Goal: Task Accomplishment & Management: Manage account settings

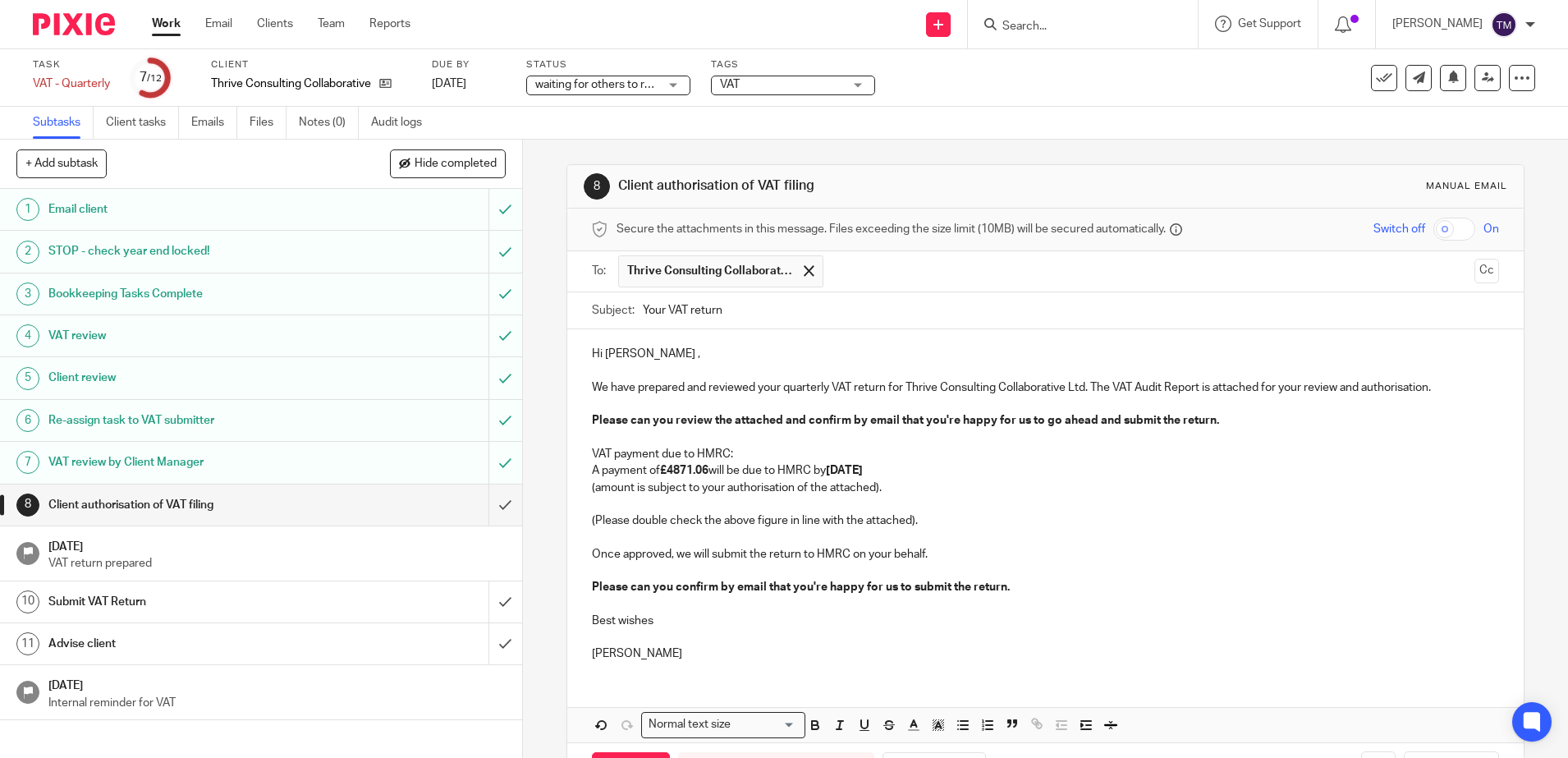
scroll to position [64, 0]
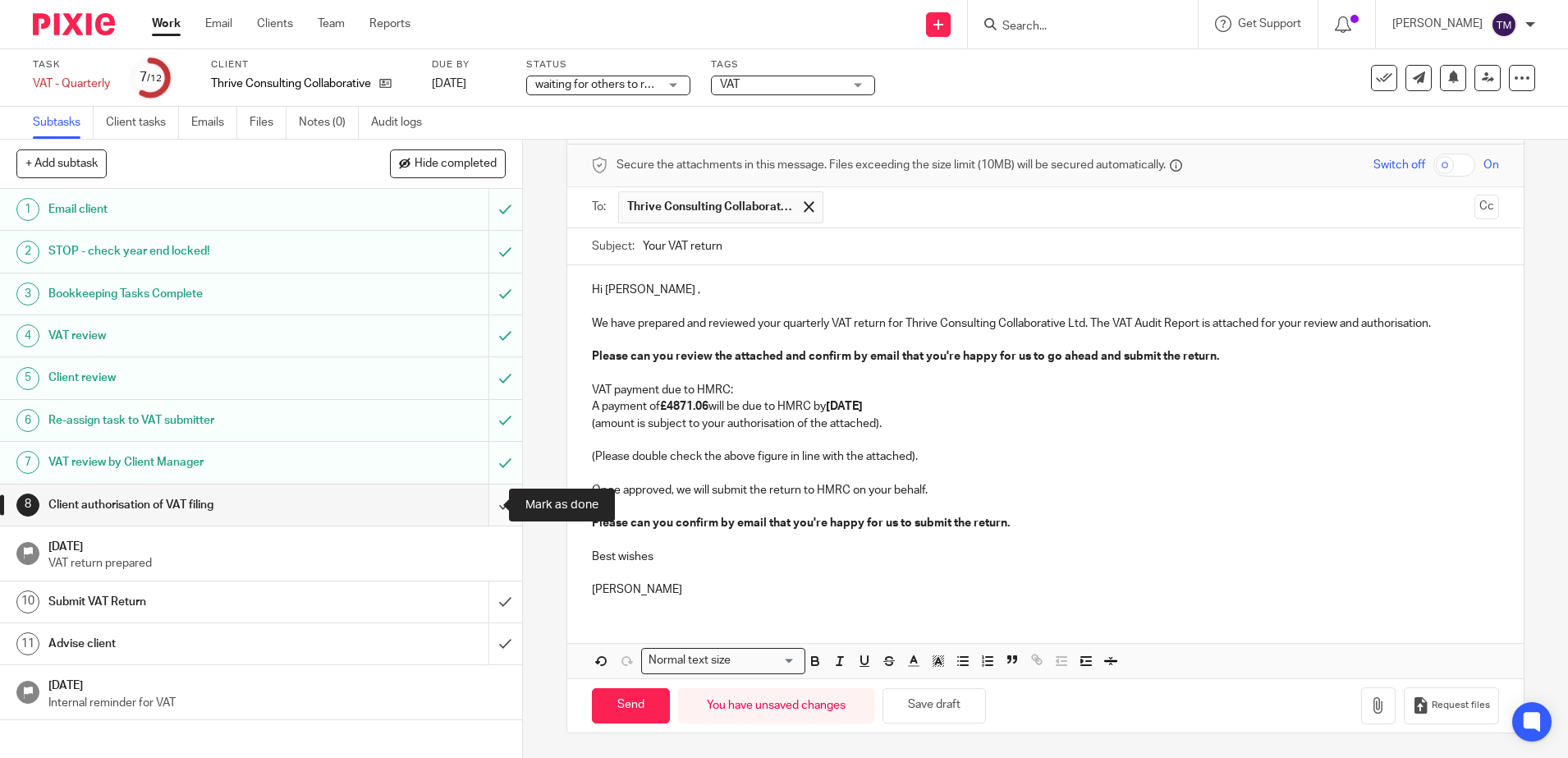
click at [486, 506] on input "submit" at bounding box center [261, 505] width 522 height 41
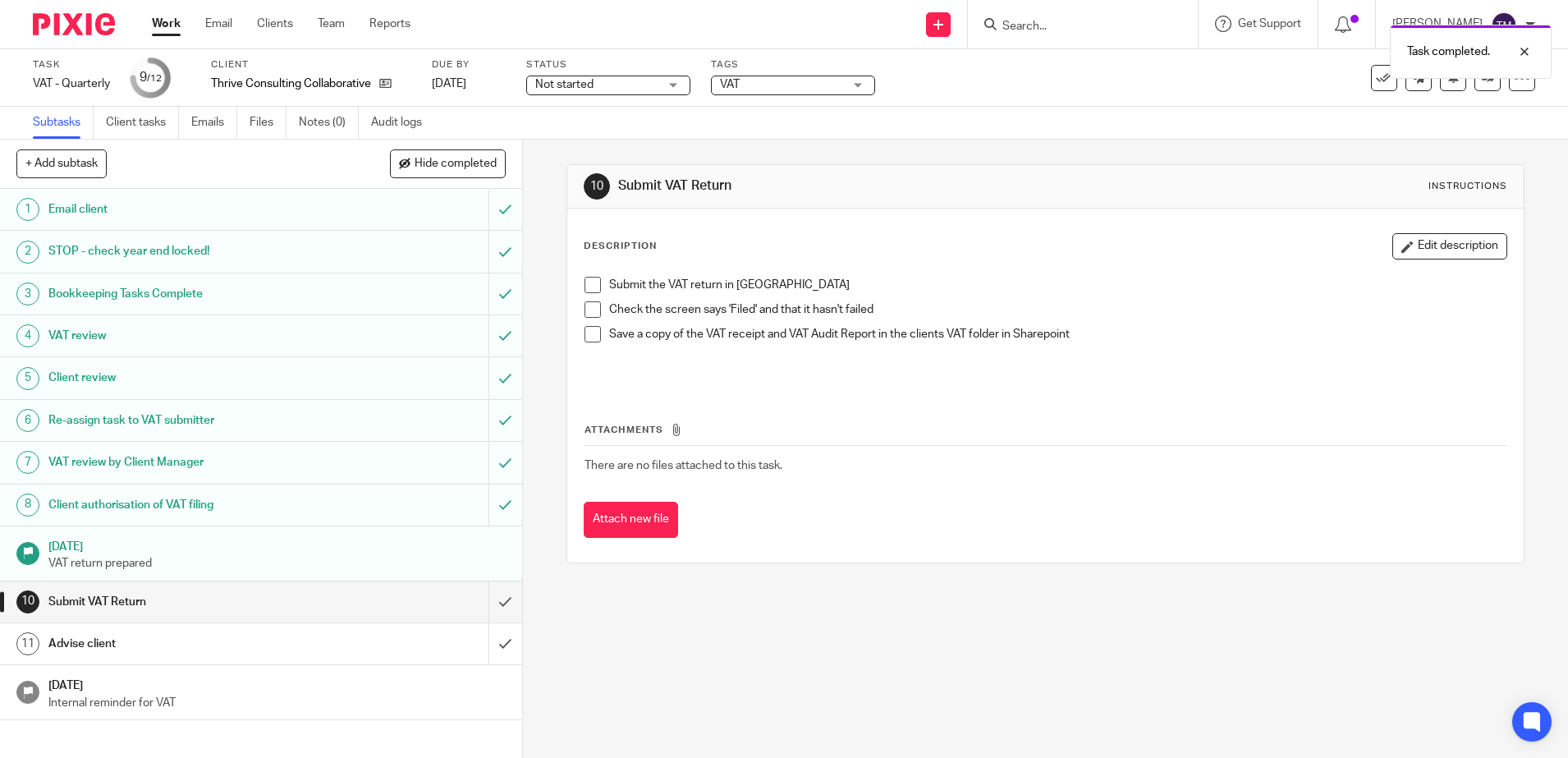
click at [86, 506] on h1 "Client authorisation of VAT filing" at bounding box center [190, 505] width 283 height 25
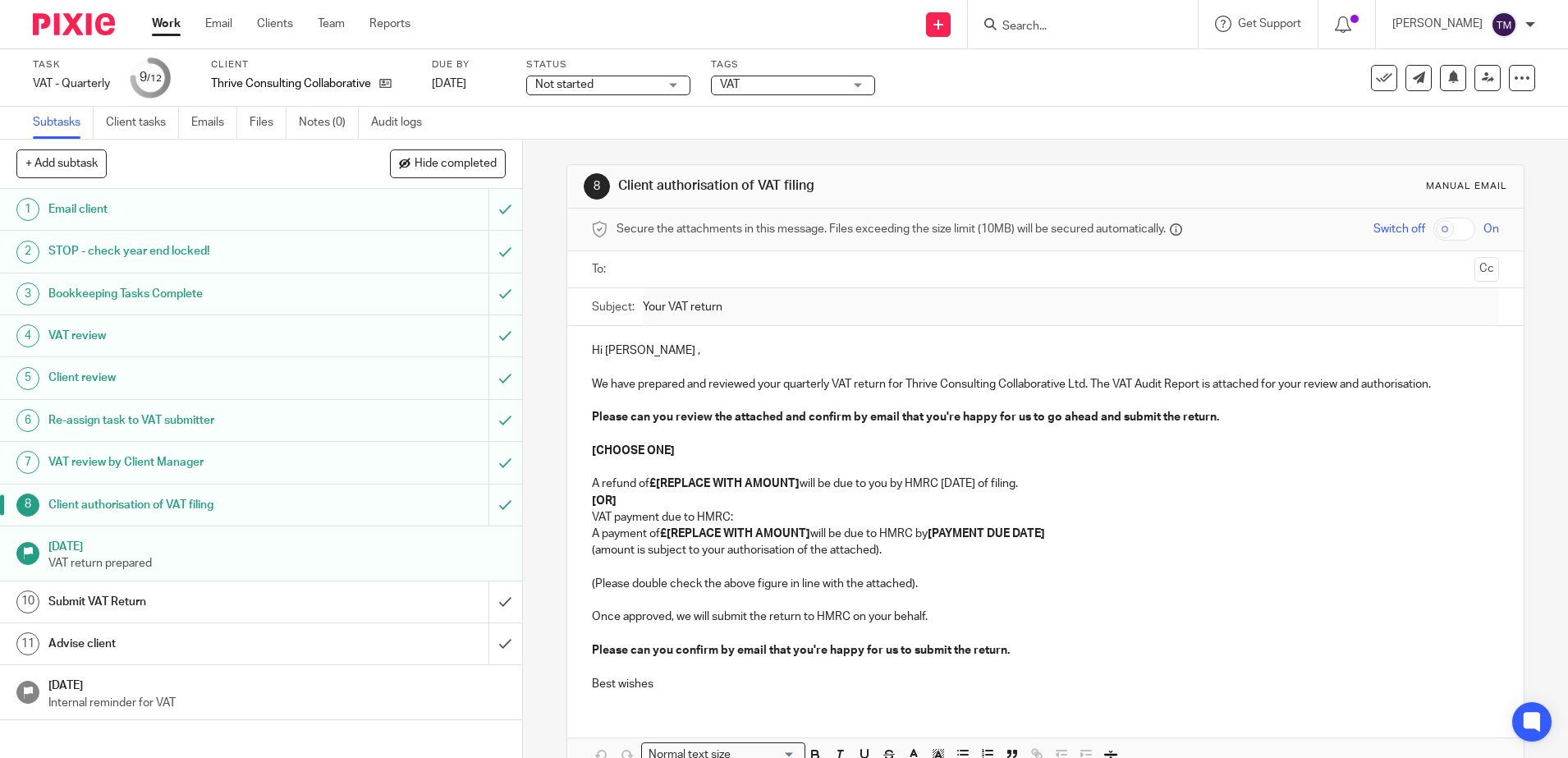
click at [647, 266] on input "text" at bounding box center [1045, 270] width 846 height 19
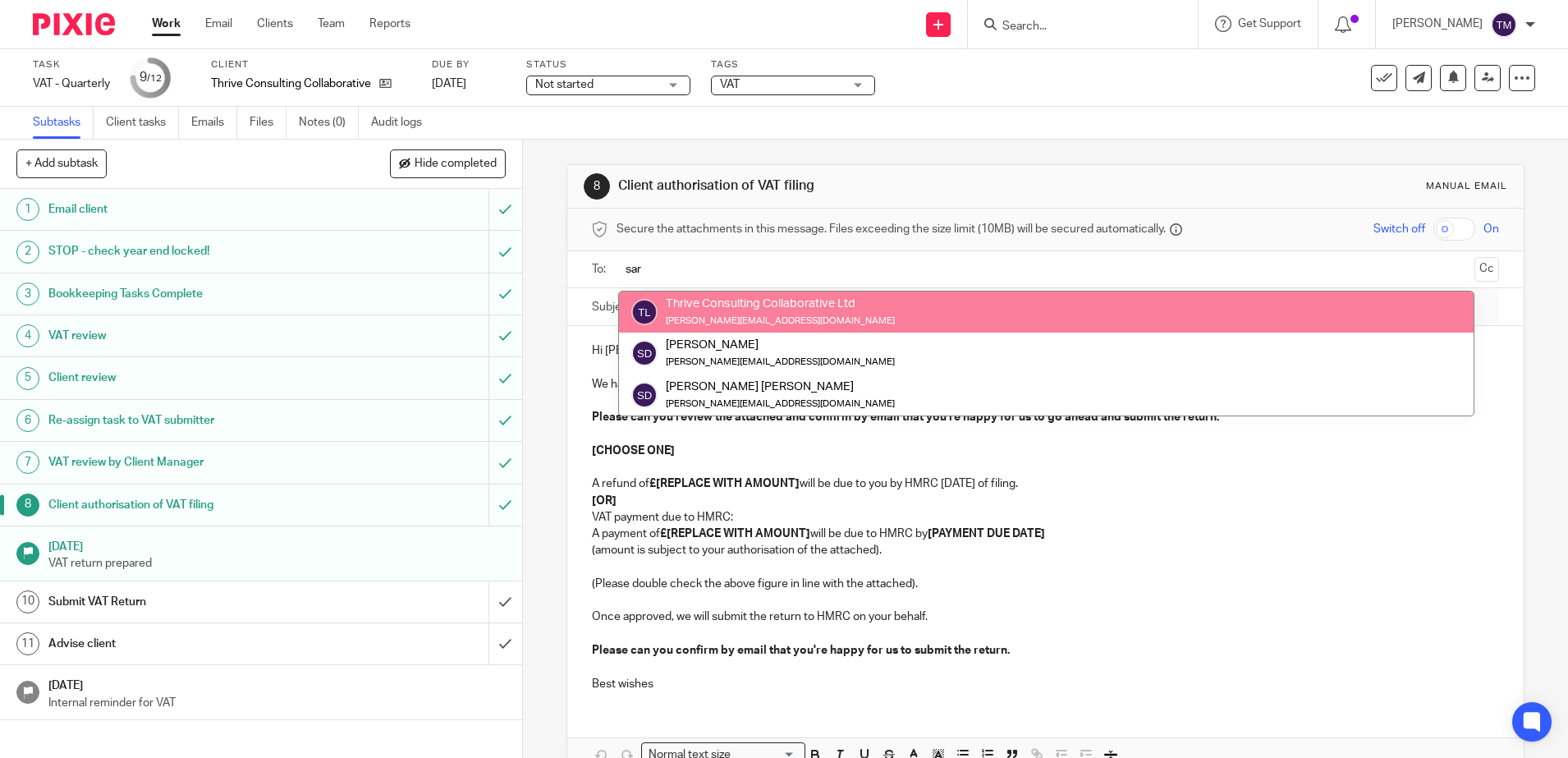
type input "sar"
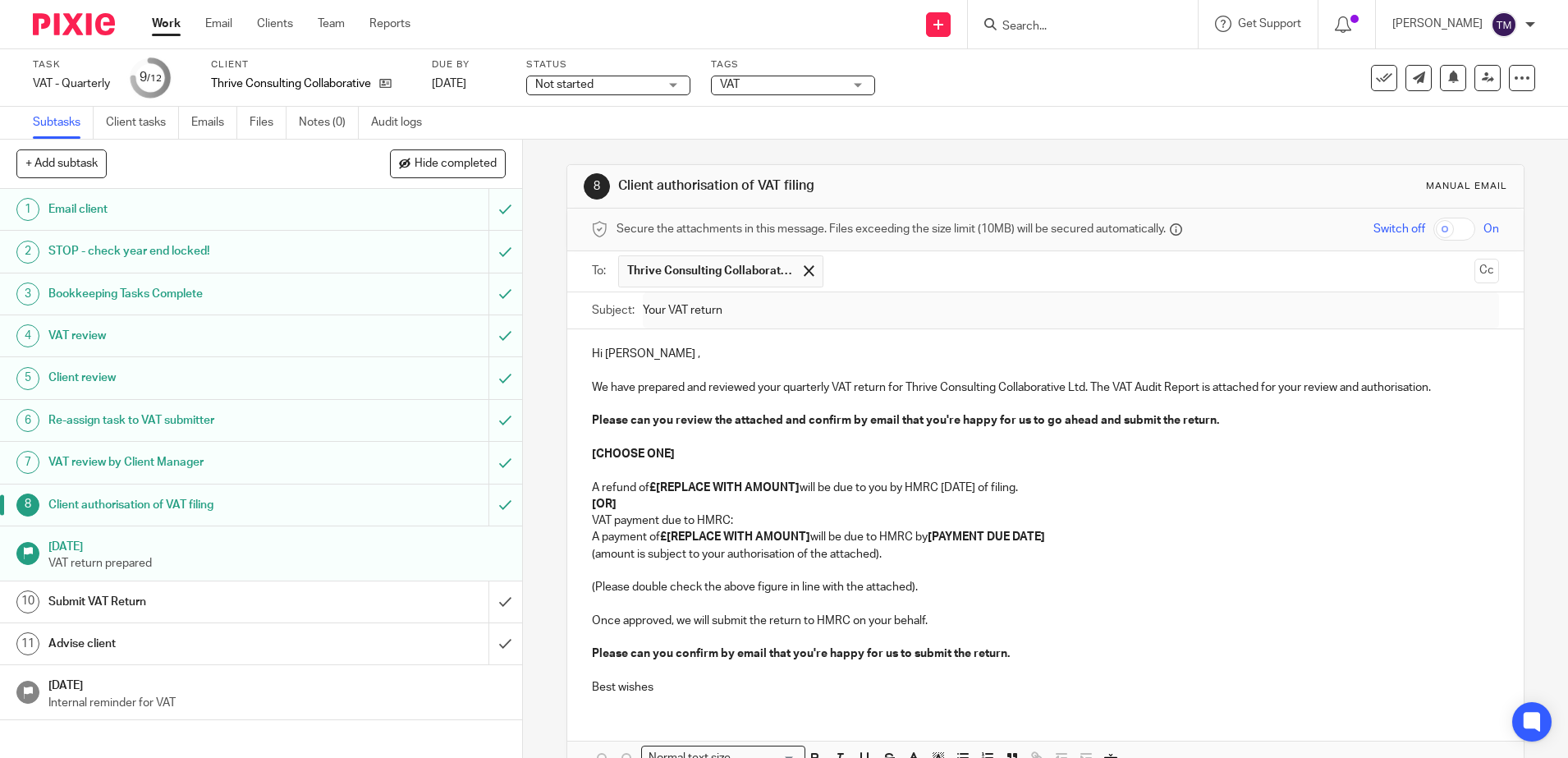
click at [637, 515] on p "VAT payment due to HMRC:" at bounding box center [1045, 520] width 907 height 16
drag, startPoint x: 618, startPoint y: 507, endPoint x: 586, endPoint y: 491, distance: 35.8
click at [586, 491] on div "Hi Sarah , We have prepared and reviewed your quarterly VAT return for Thrive C…" at bounding box center [1046, 518] width 956 height 378
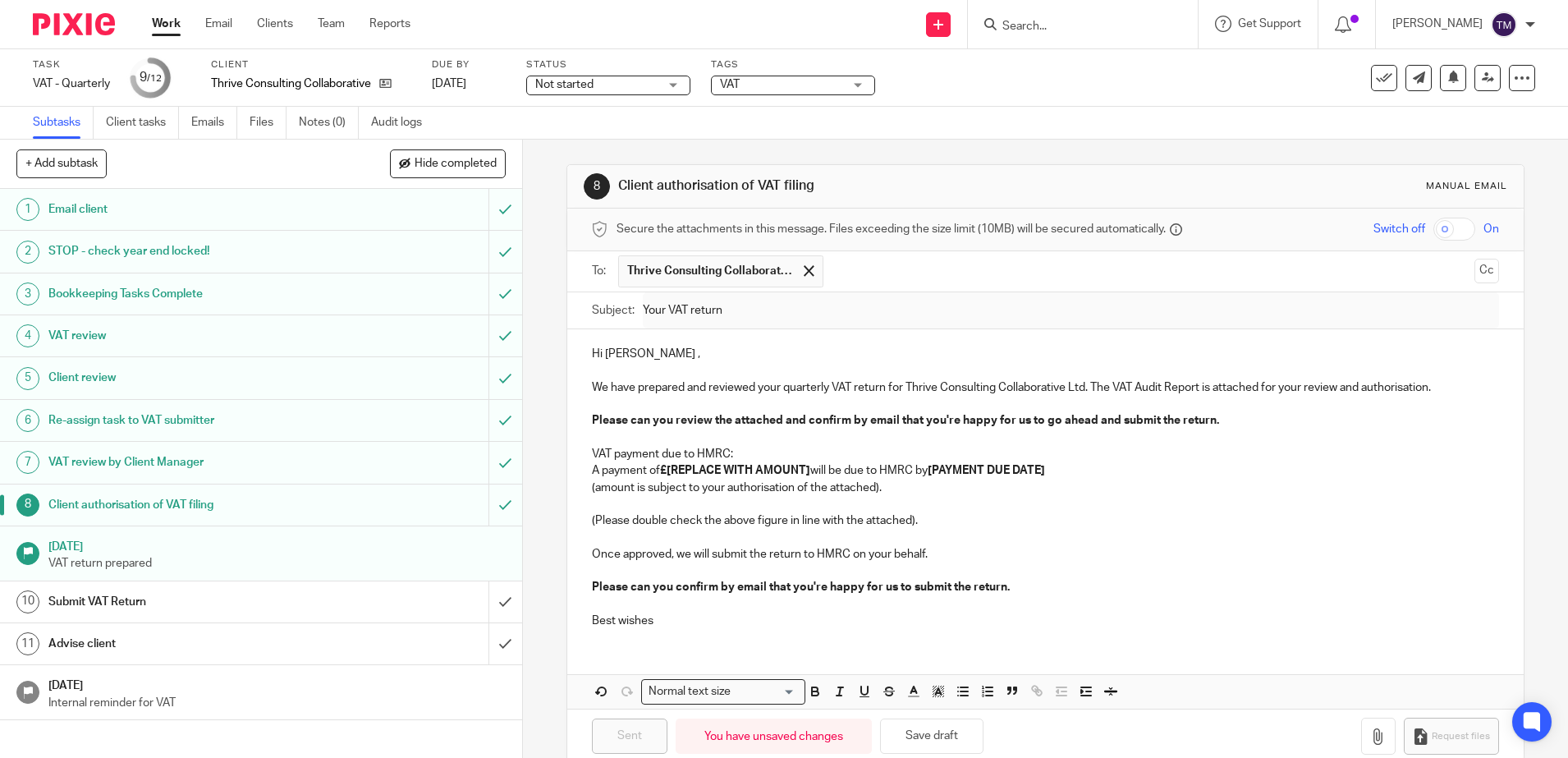
click at [726, 465] on strong "£[REPLACE WITH AMOUNT]" at bounding box center [735, 470] width 150 height 12
drag, startPoint x: 809, startPoint y: 466, endPoint x: 662, endPoint y: 478, distance: 147.5
click at [662, 478] on p "A payment of £[REPLACE WITH AMOUNT] will be due to HMRC by [PAYMENT DUE DATE]" at bounding box center [1045, 469] width 907 height 16
drag, startPoint x: 958, startPoint y: 472, endPoint x: 833, endPoint y: 471, distance: 125.0
click at [833, 471] on p "A payment of £4,871.06 will be due to HMRC by [PAYMENT DUE DATE]" at bounding box center [1045, 469] width 907 height 16
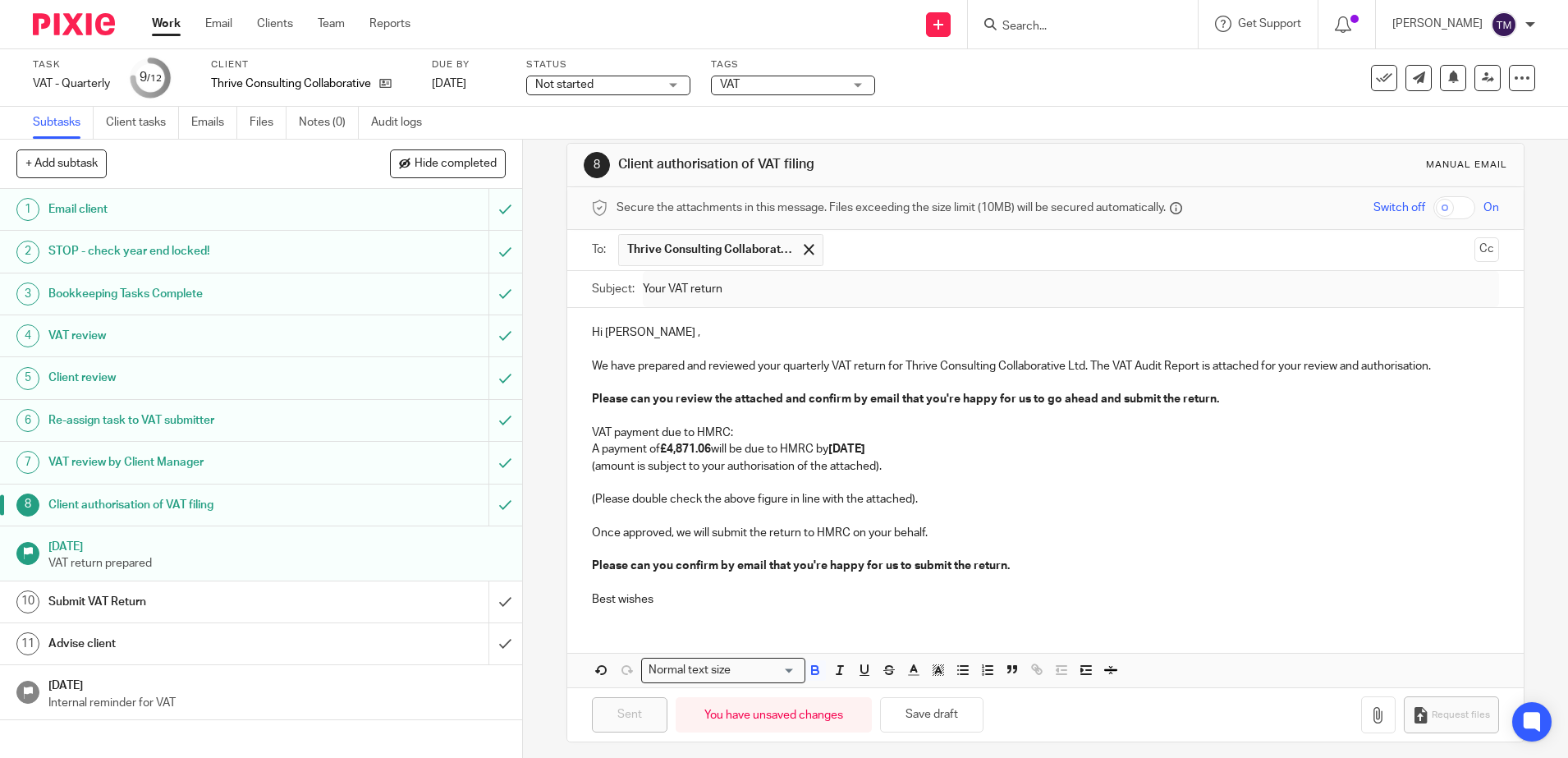
scroll to position [31, 0]
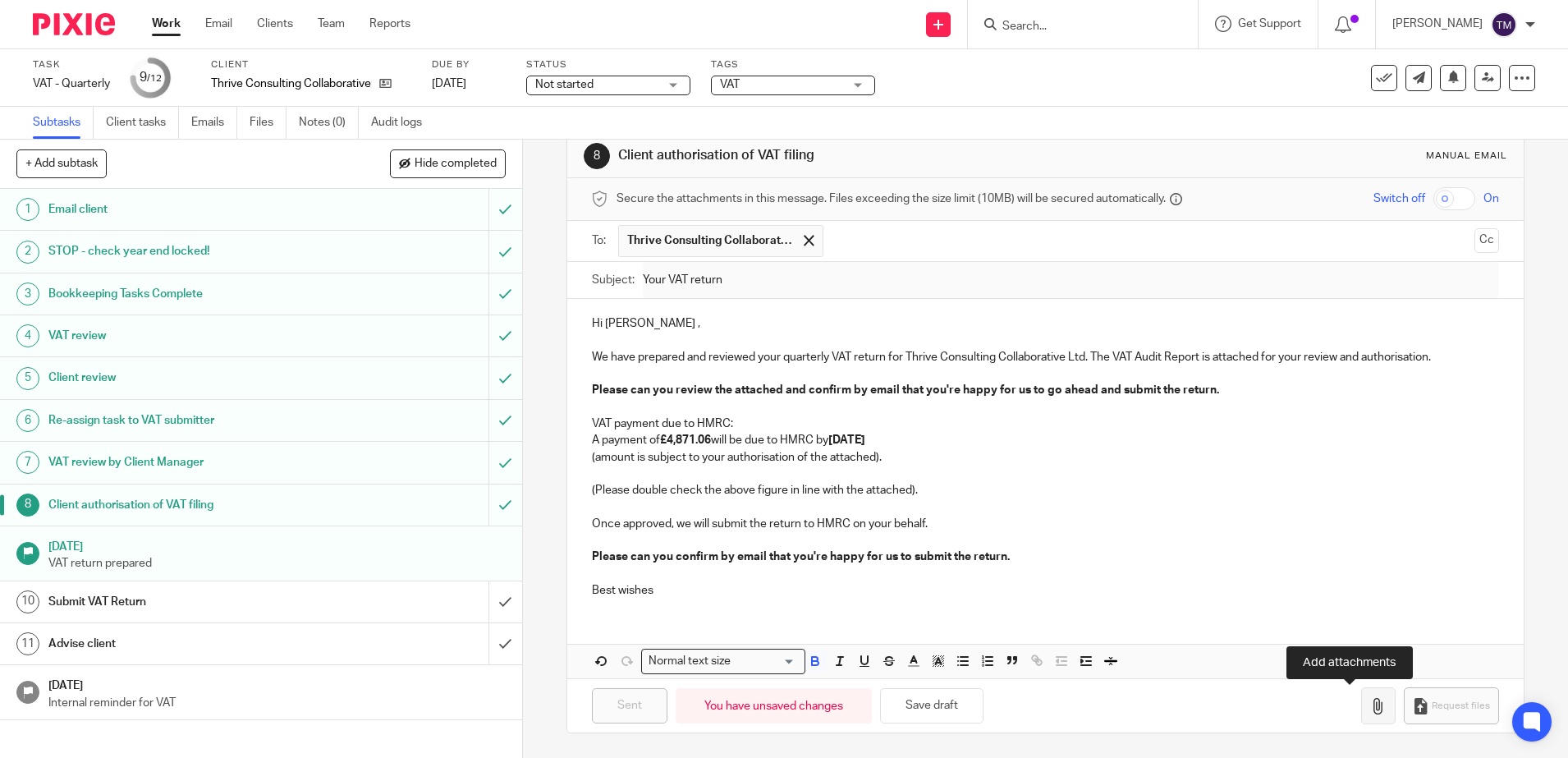
click at [1370, 710] on icon "button" at bounding box center [1378, 705] width 16 height 16
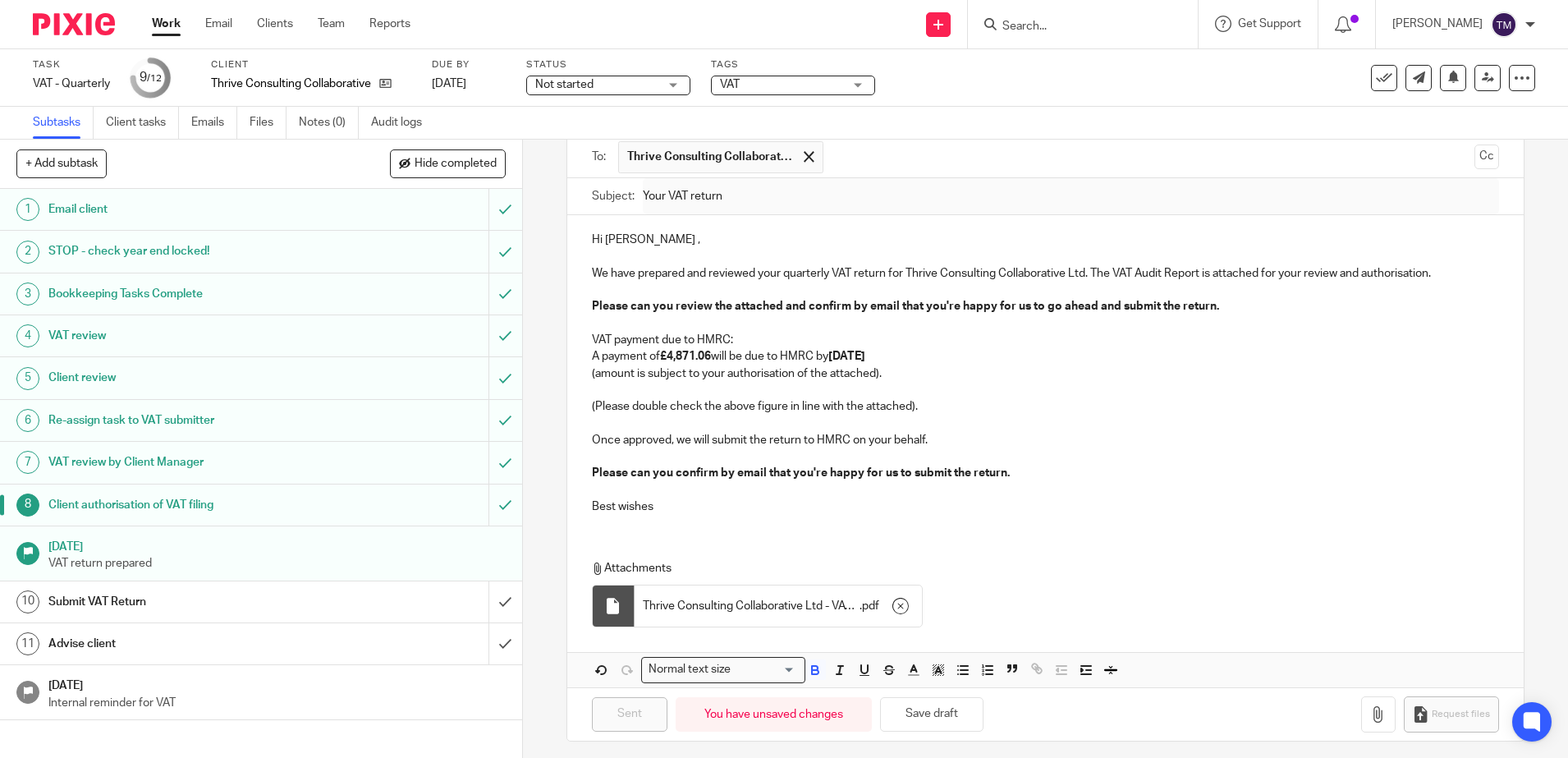
scroll to position [123, 0]
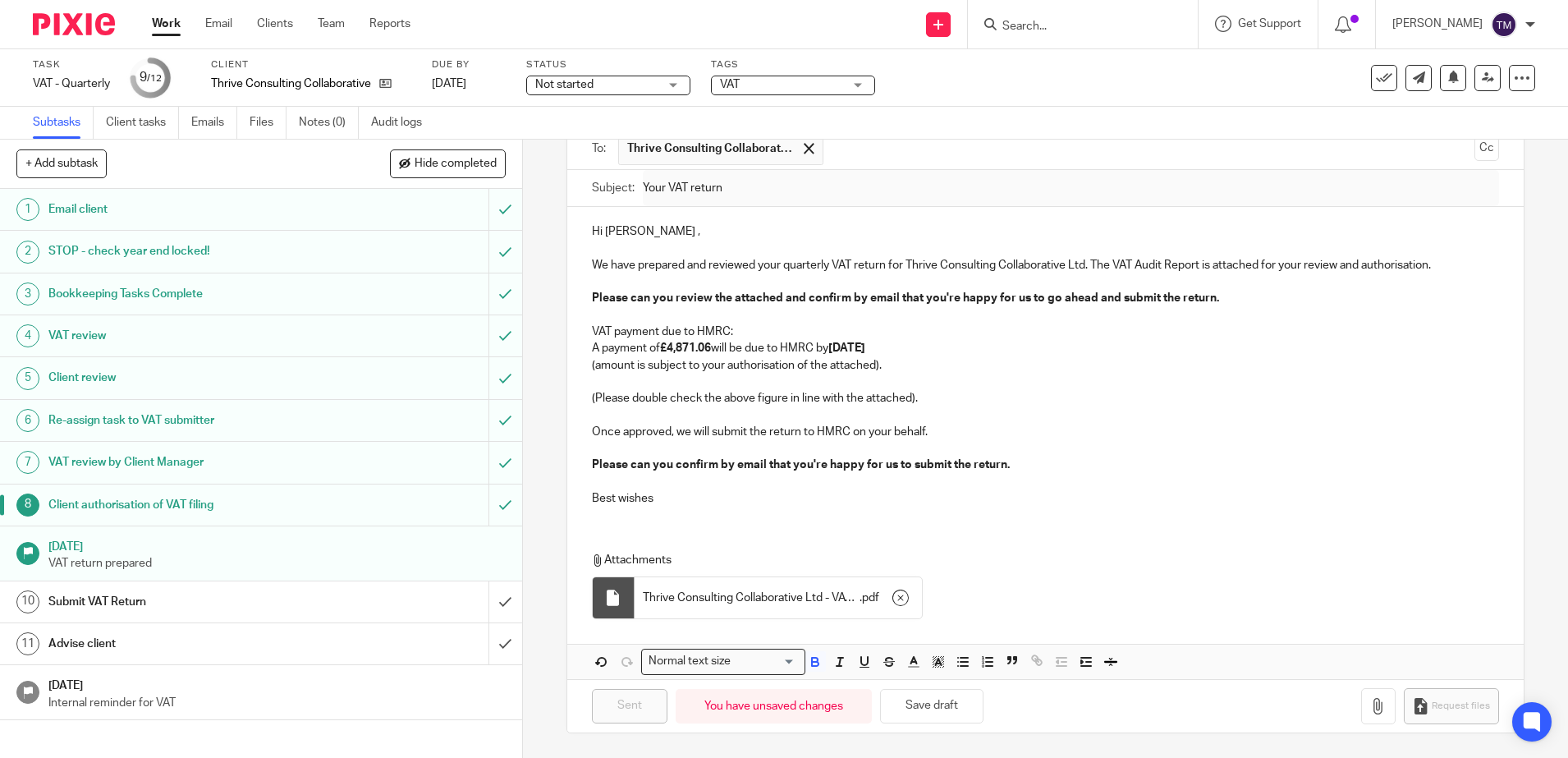
click at [610, 530] on div "Hi Sarah , We have prepared and reviewed your quarterly VAT return for Thrive C…" at bounding box center [1046, 442] width 956 height 471
click at [664, 502] on p "Best wishes" at bounding box center [1045, 498] width 907 height 16
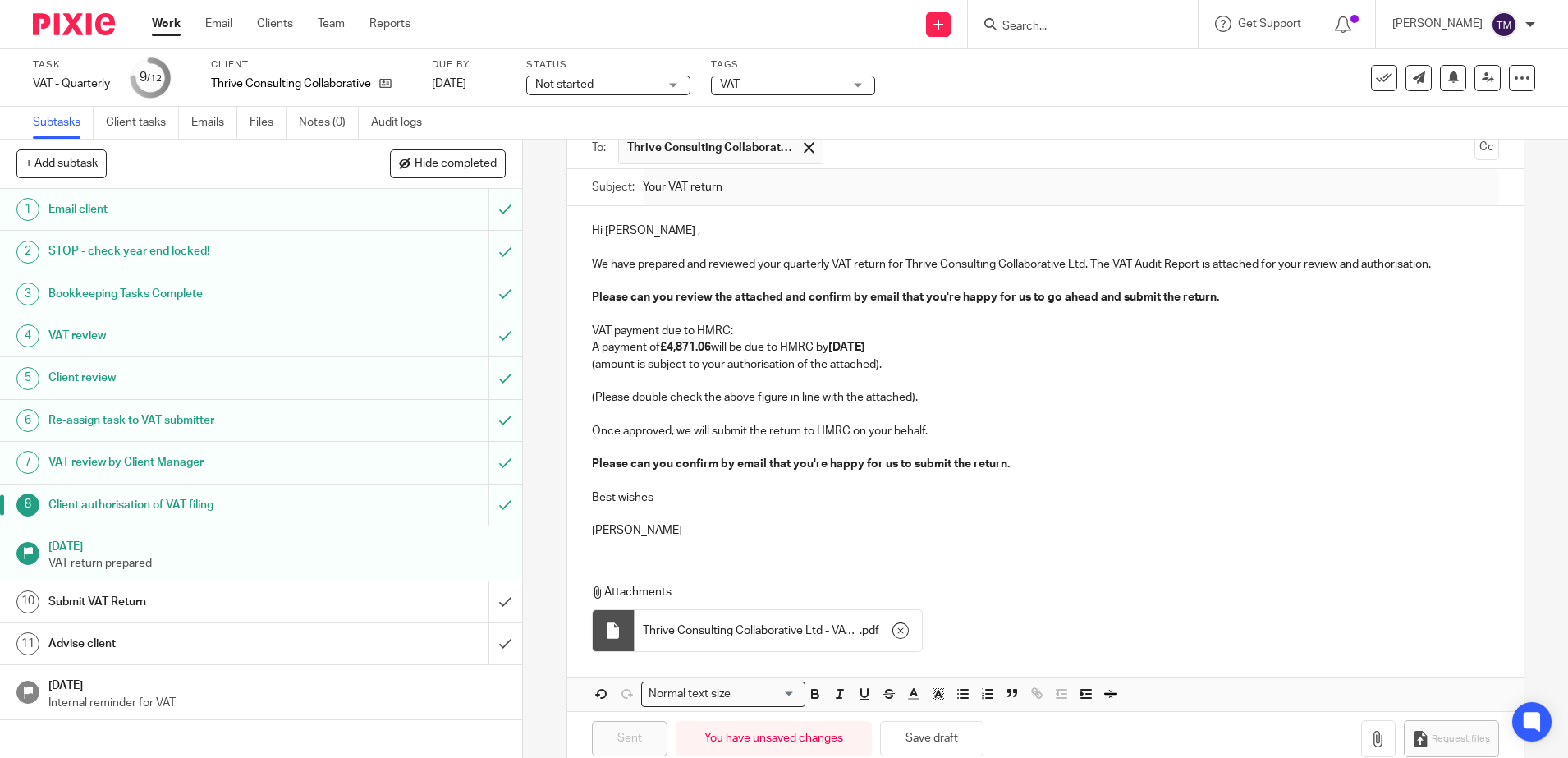
scroll to position [157, 0]
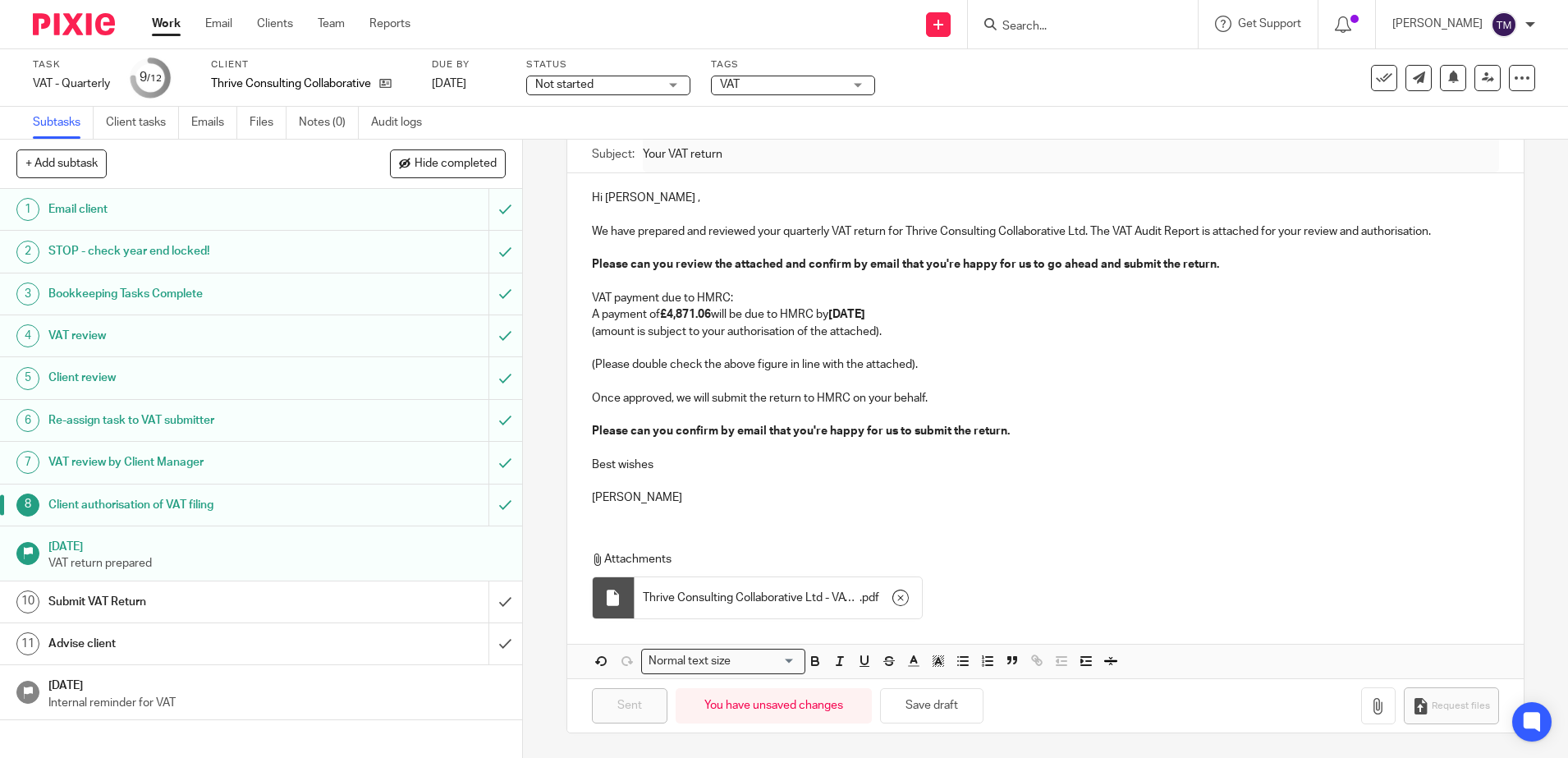
click at [926, 507] on div "Hi Sarah , We have prepared and reviewed your quarterly VAT return for Thrive C…" at bounding box center [1046, 345] width 956 height 344
click at [1021, 434] on p "Please can you confirm by email that you're happy for us to submit the return." at bounding box center [1045, 431] width 907 height 16
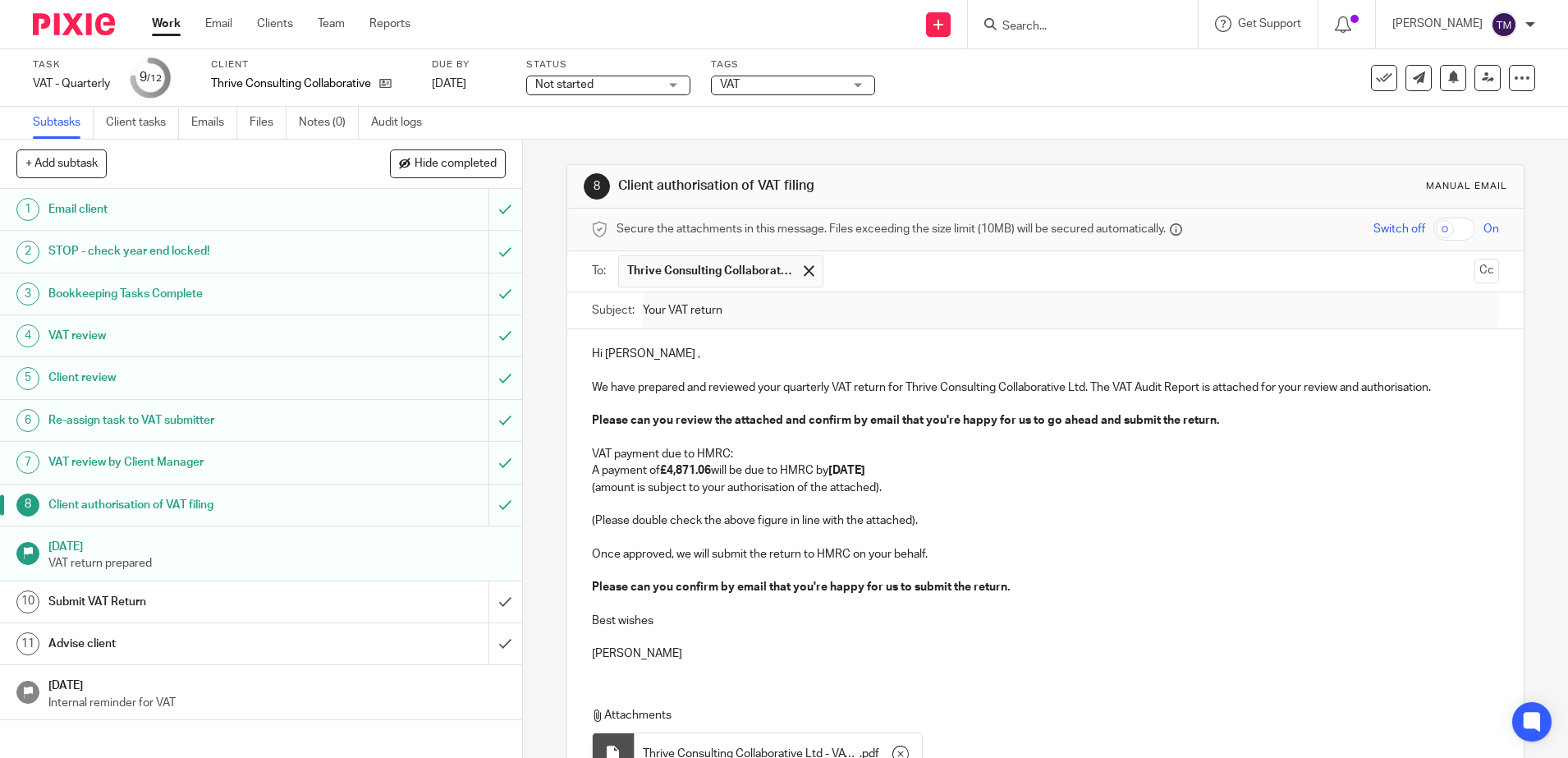
click at [845, 495] on p "(amount is subject to your authorisation of the attached)." at bounding box center [1045, 487] width 907 height 16
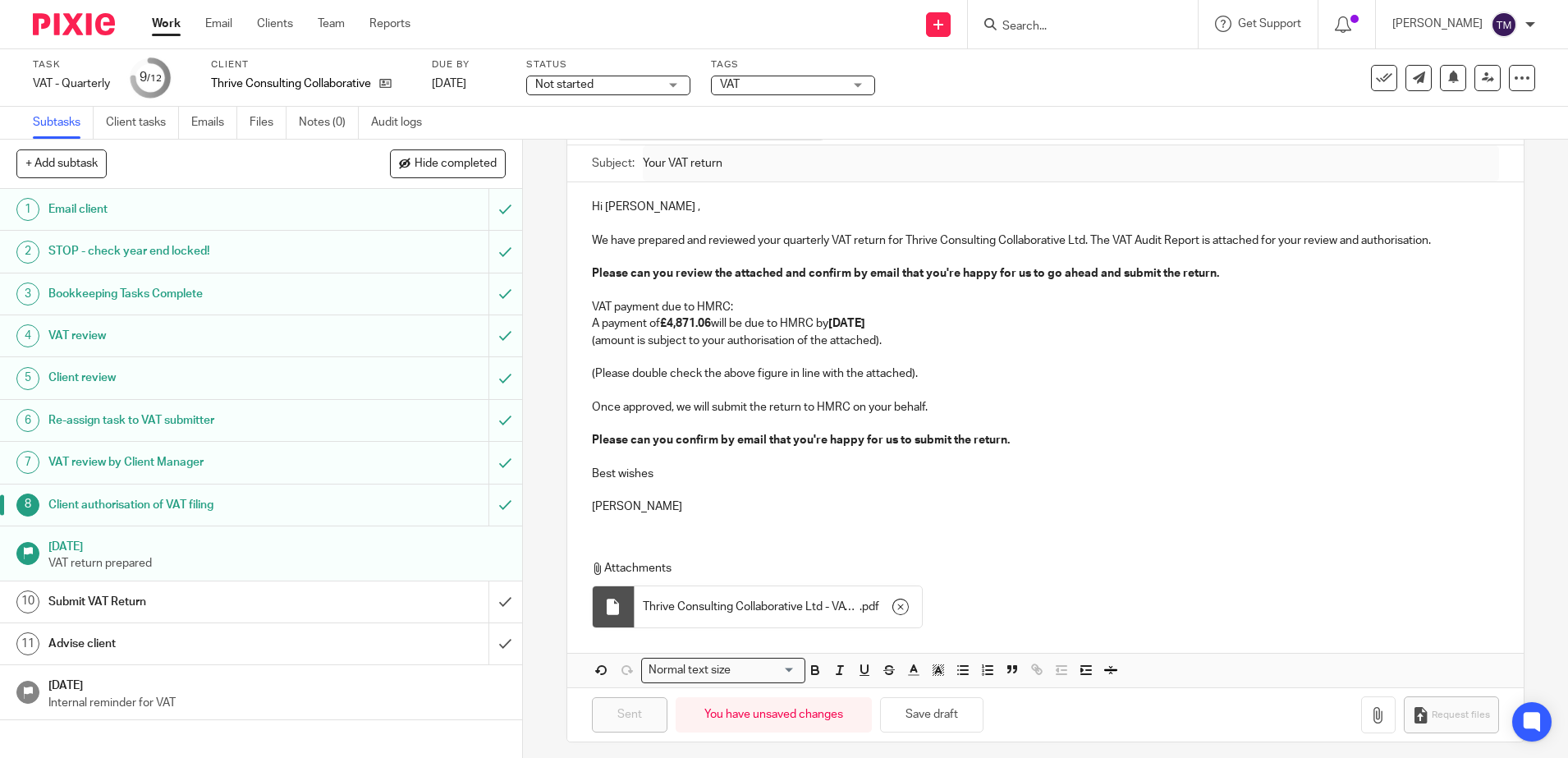
scroll to position [157, 0]
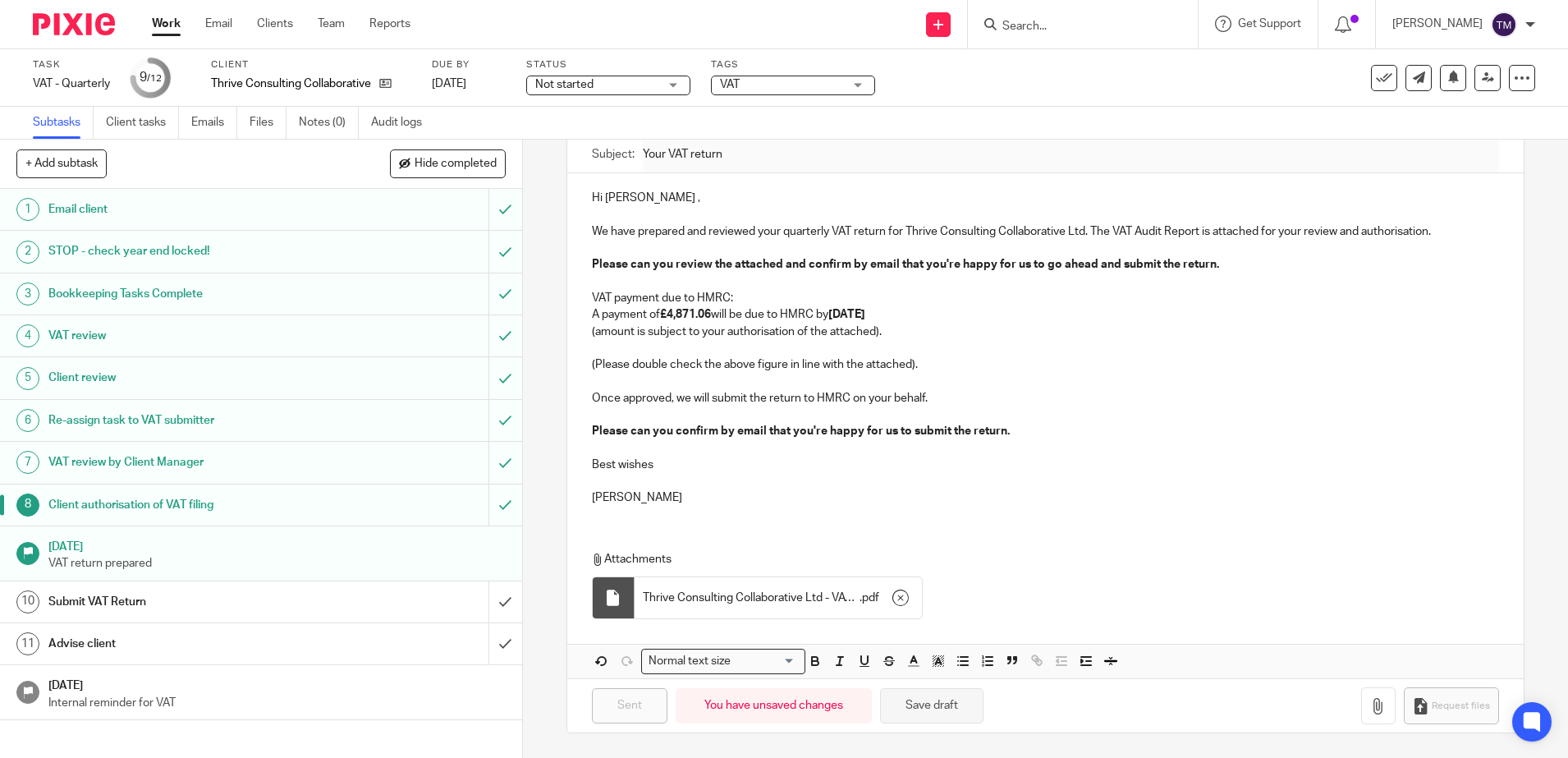
click at [933, 705] on button "Save draft" at bounding box center [932, 705] width 104 height 36
click at [927, 704] on button "Save draft" at bounding box center [932, 705] width 104 height 36
click at [638, 518] on div "Hi Sarah , We have prepared and reviewed your quarterly VAT return for Thrive C…" at bounding box center [1046, 425] width 956 height 505
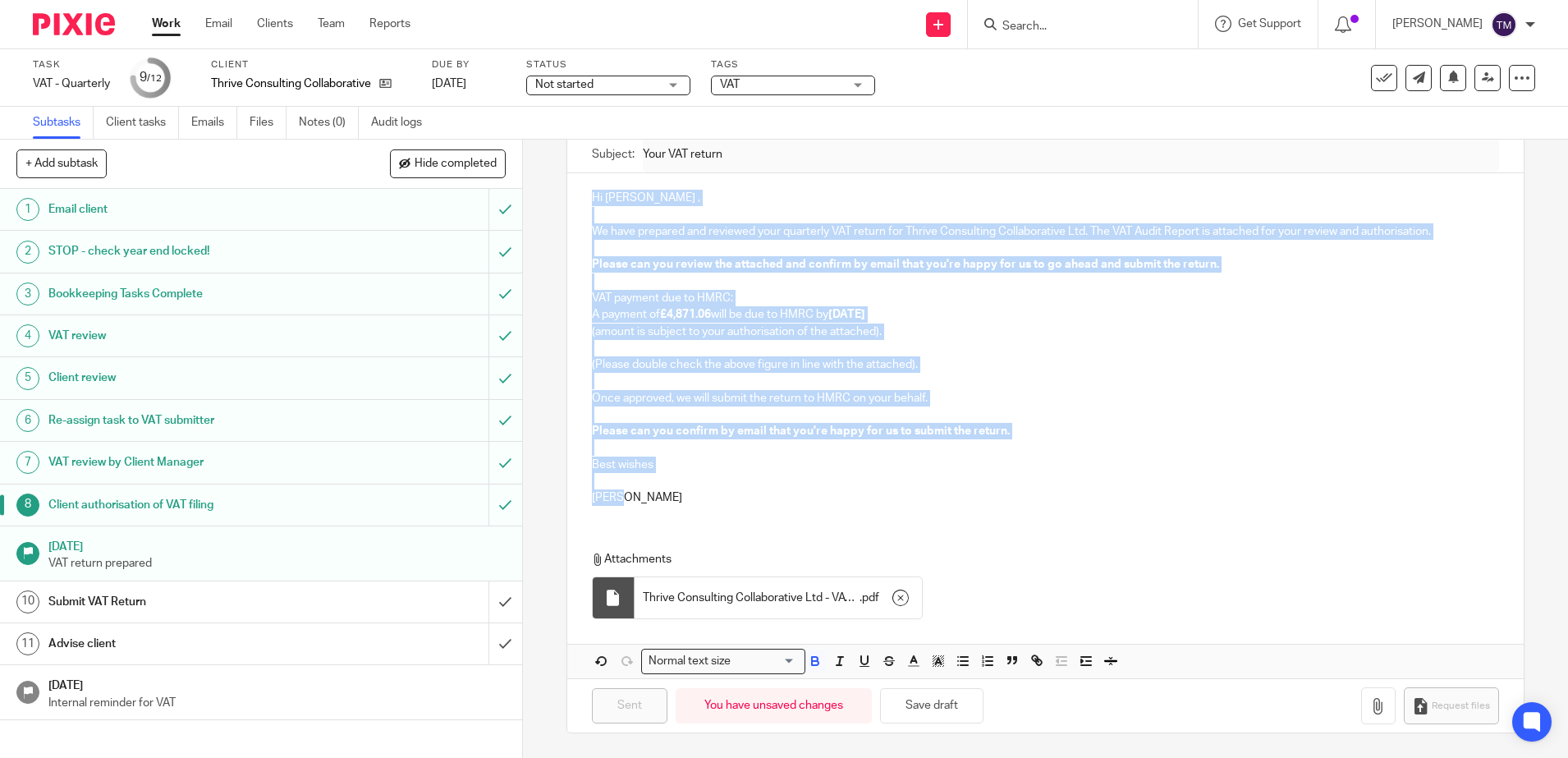
drag, startPoint x: 626, startPoint y: 494, endPoint x: 538, endPoint y: 160, distance: 345.4
click at [538, 160] on div "8 Client authorisation of VAT filing Manual email Secure the attachments in thi…" at bounding box center [1046, 448] width 1045 height 619
copy div "Hi Sarah , We have prepared and reviewed your quarterly VAT return for Thrive C…"
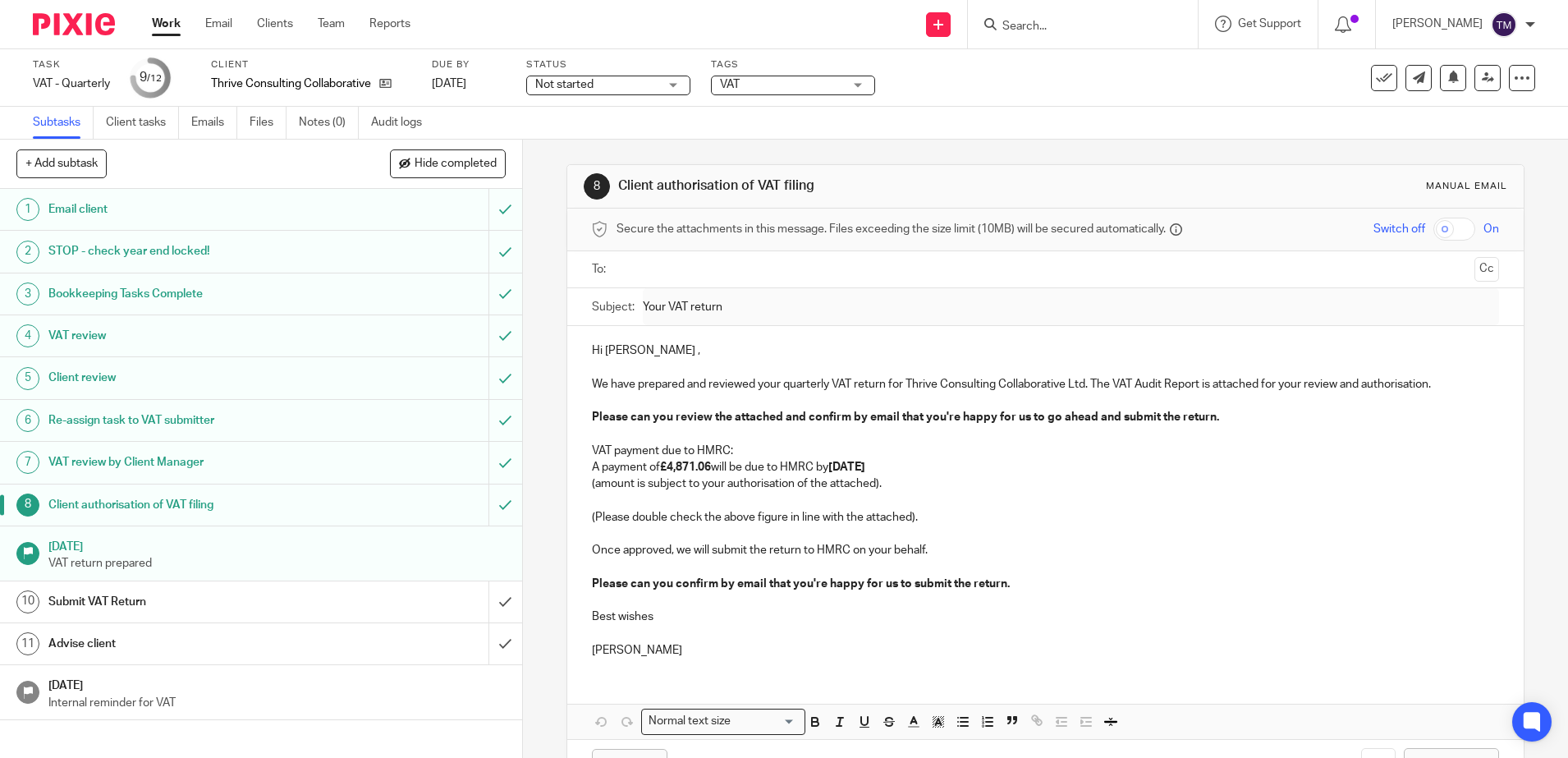
click at [100, 558] on p "VAT return prepared" at bounding box center [276, 563] width 457 height 16
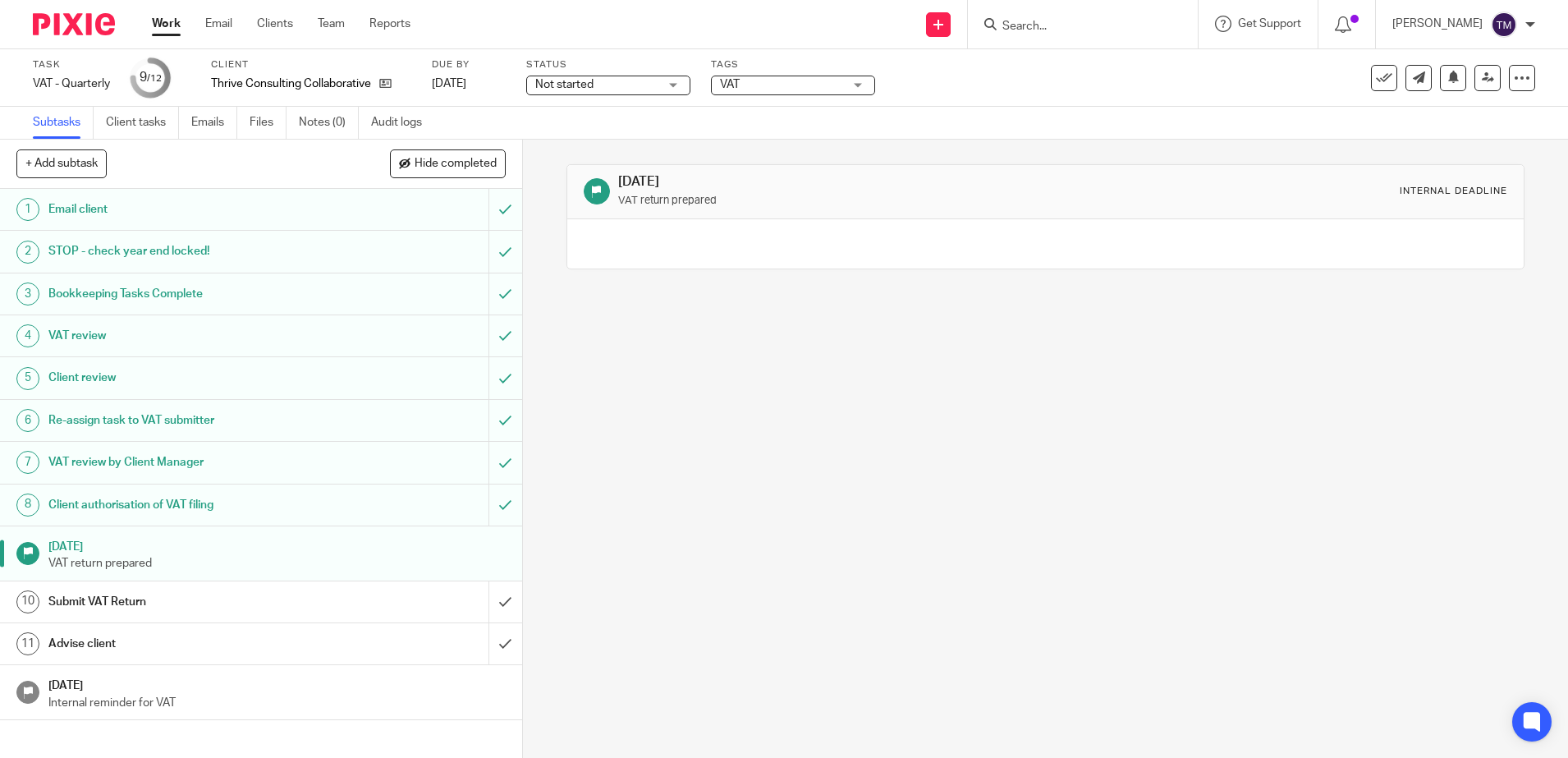
click at [114, 507] on h1 "Client authorisation of VAT filing" at bounding box center [190, 505] width 283 height 25
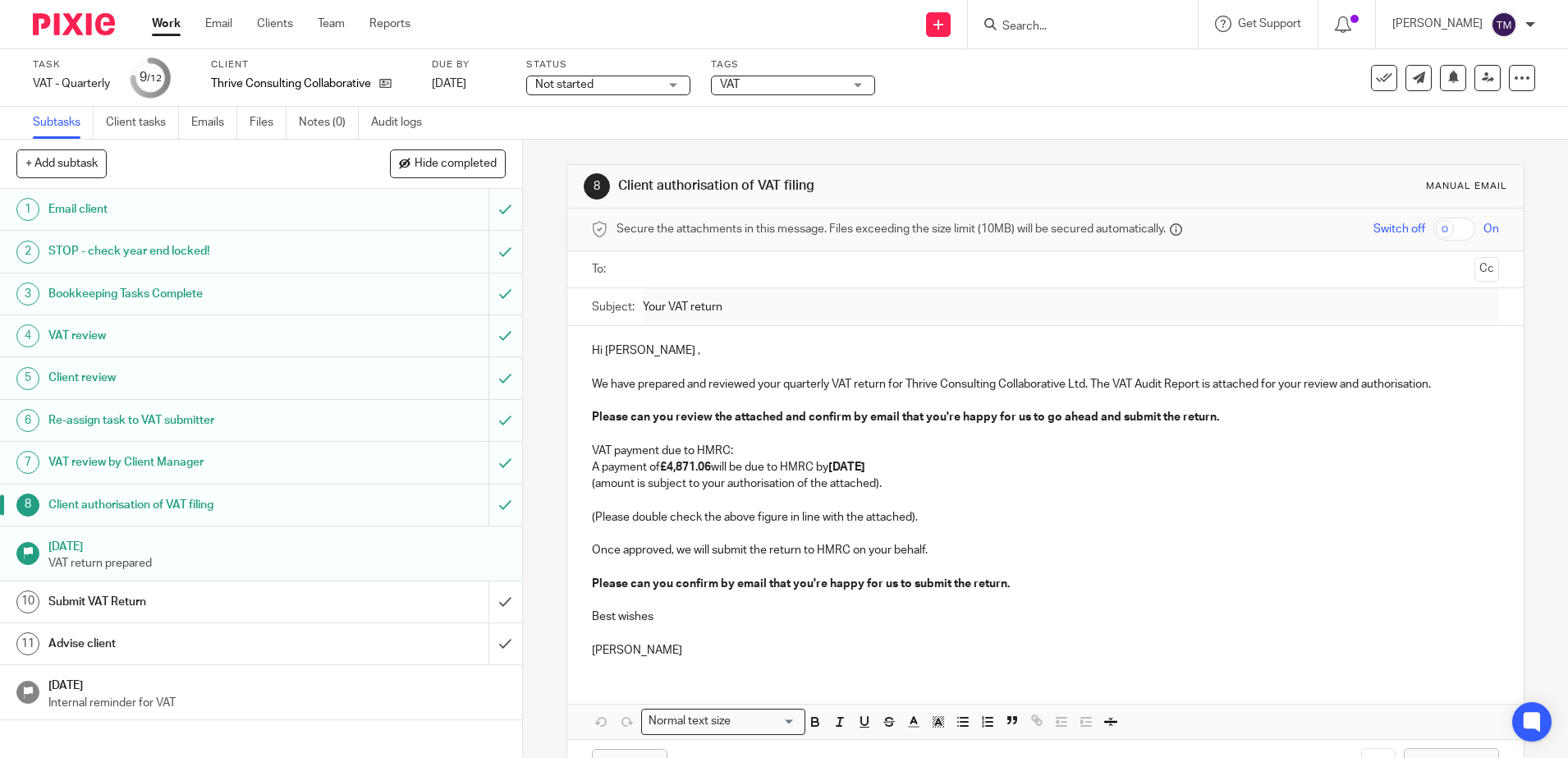
click at [661, 271] on input "text" at bounding box center [1045, 270] width 846 height 19
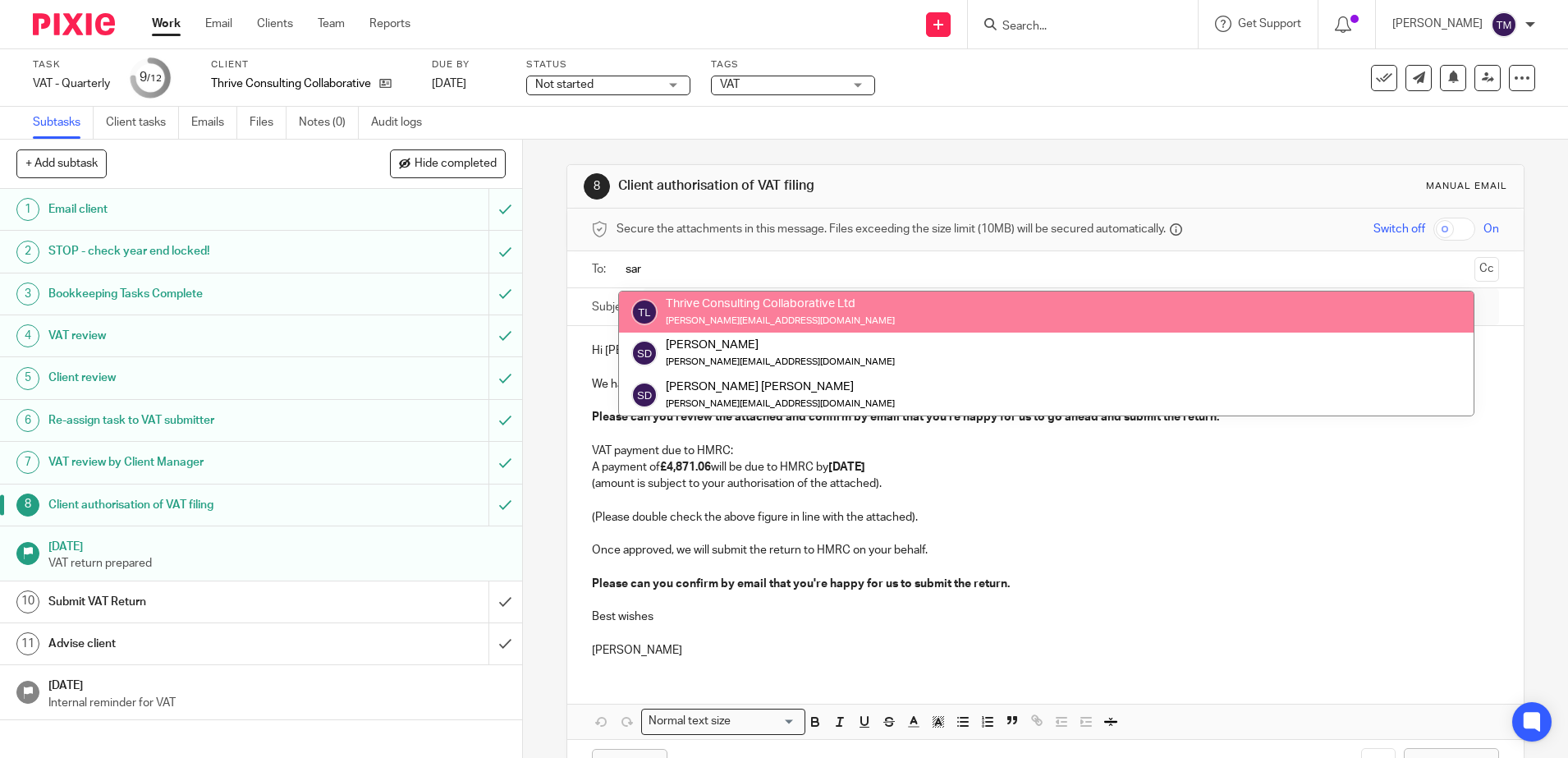
type input "sar"
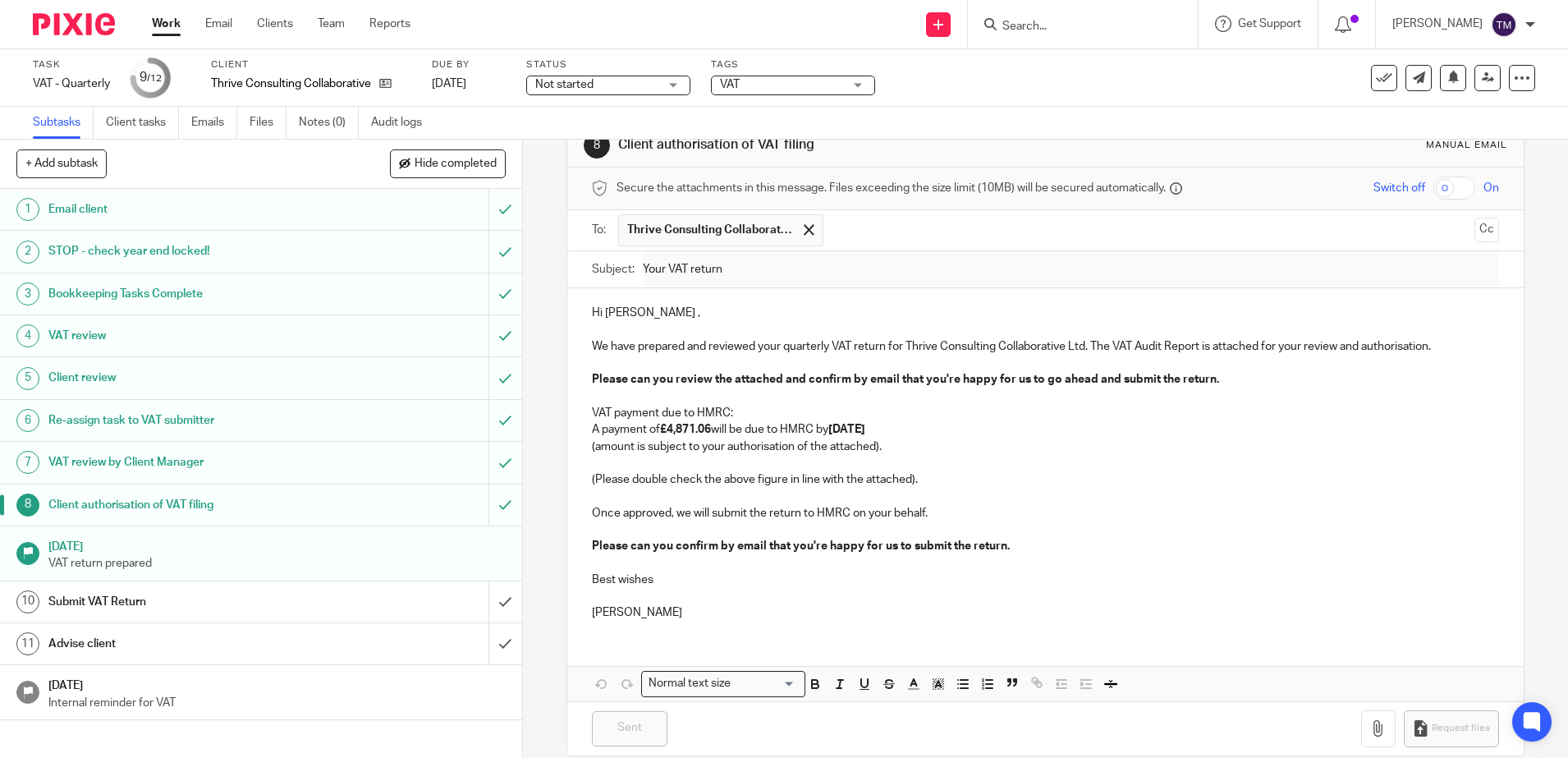
scroll to position [64, 0]
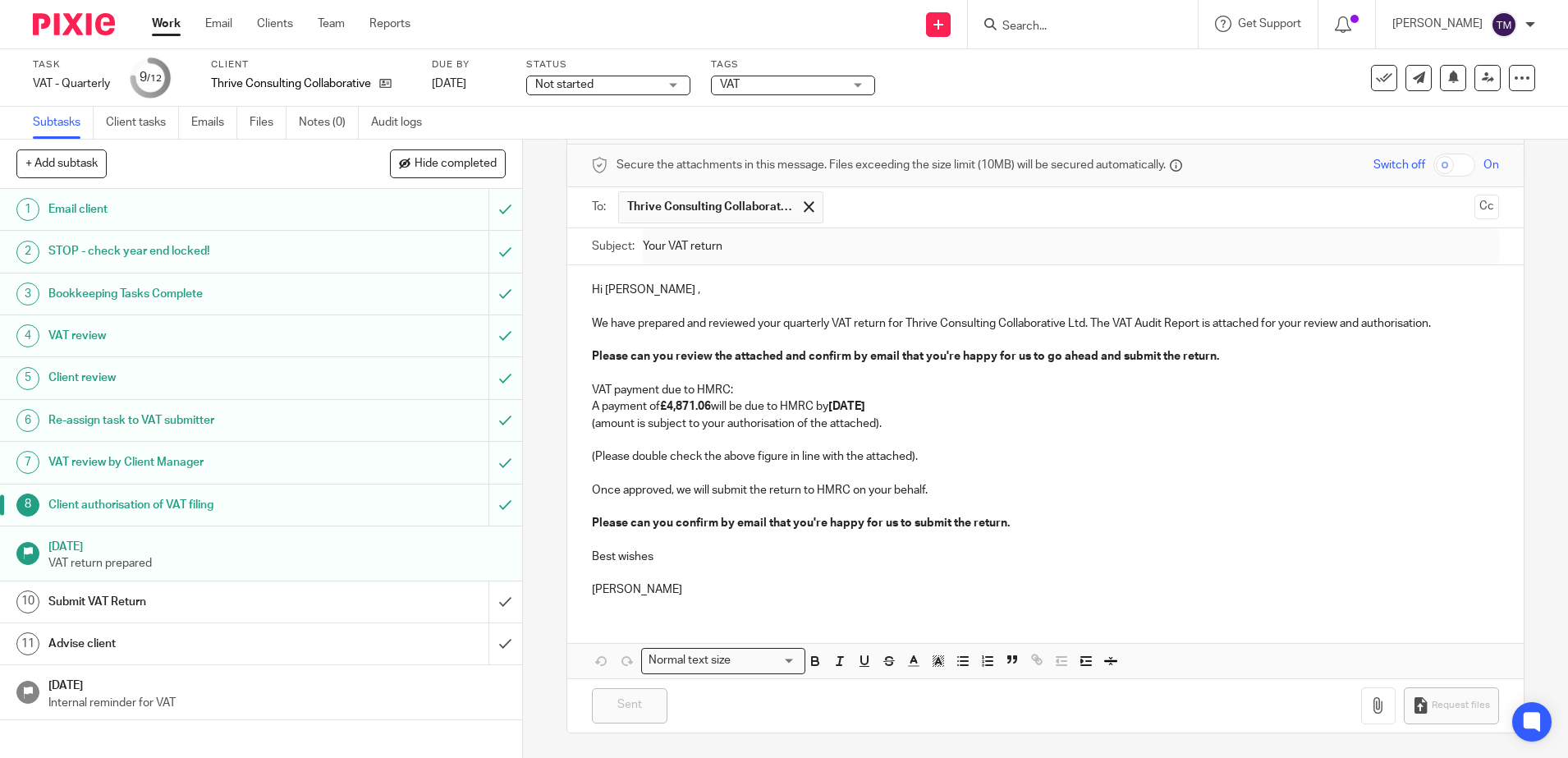
click at [832, 565] on p at bounding box center [1045, 572] width 907 height 16
click at [165, 20] on link "Work" at bounding box center [166, 23] width 29 height 16
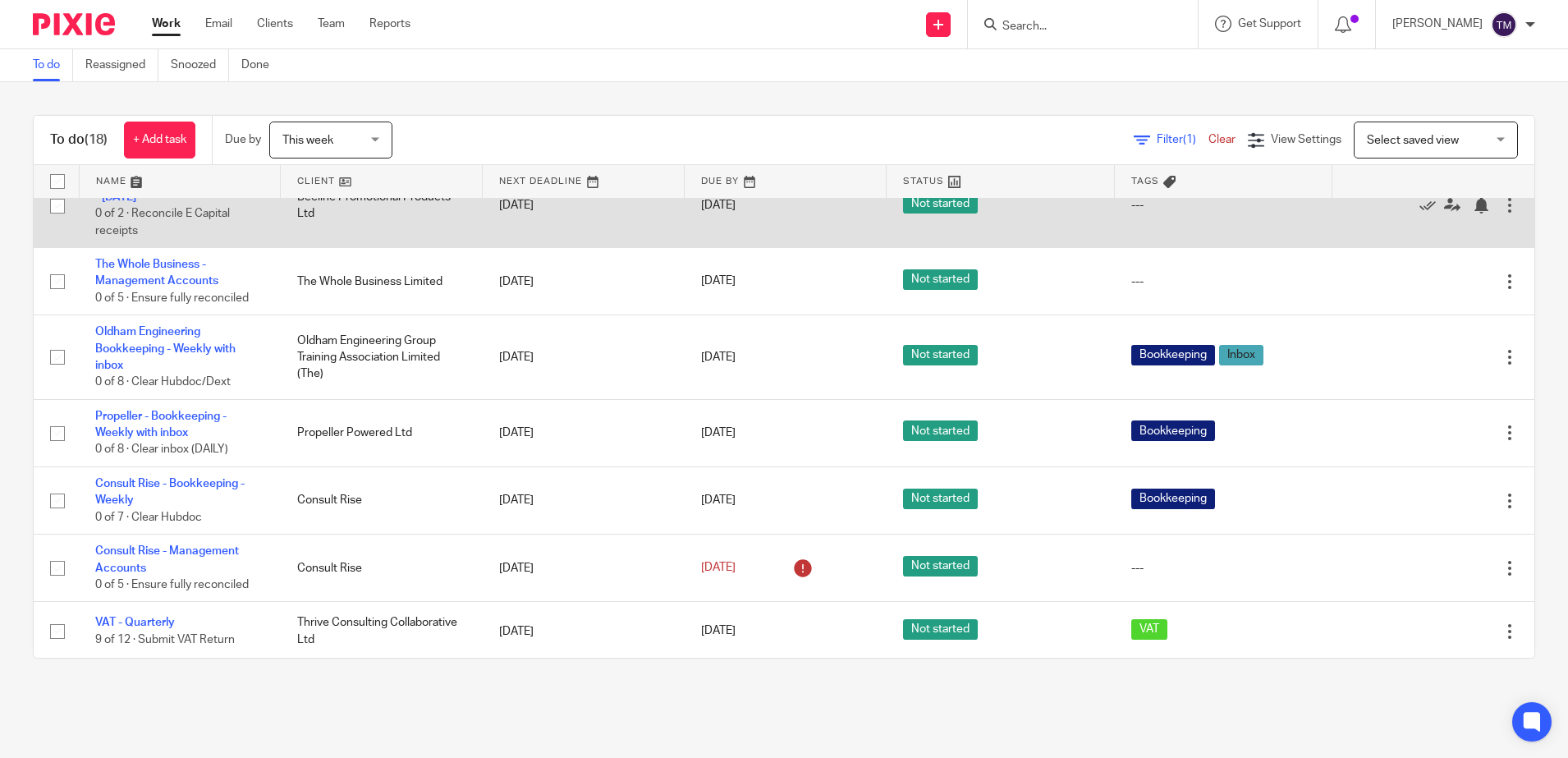
scroll to position [786, 0]
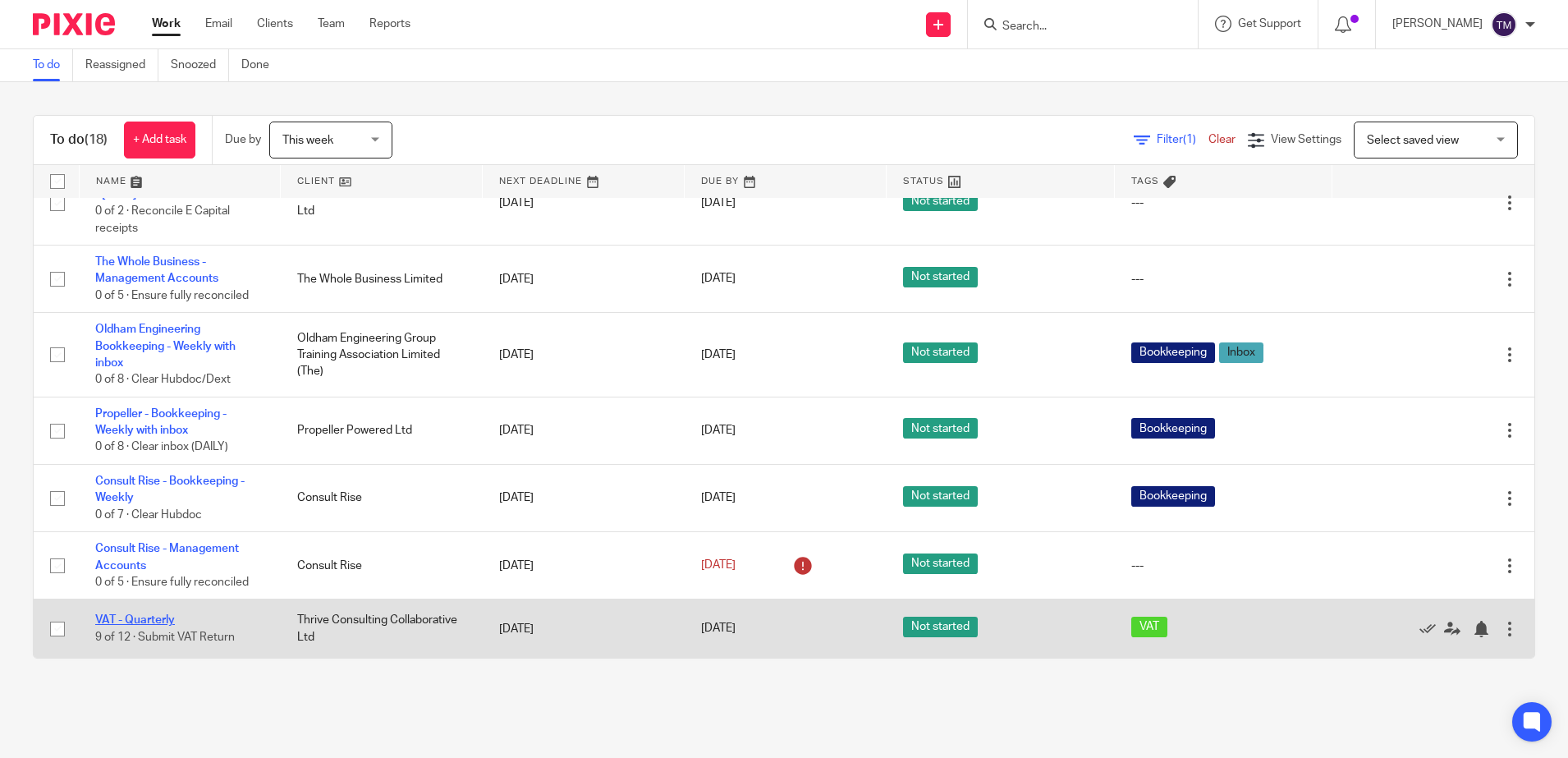
click at [141, 619] on link "VAT - Quarterly" at bounding box center [135, 619] width 80 height 12
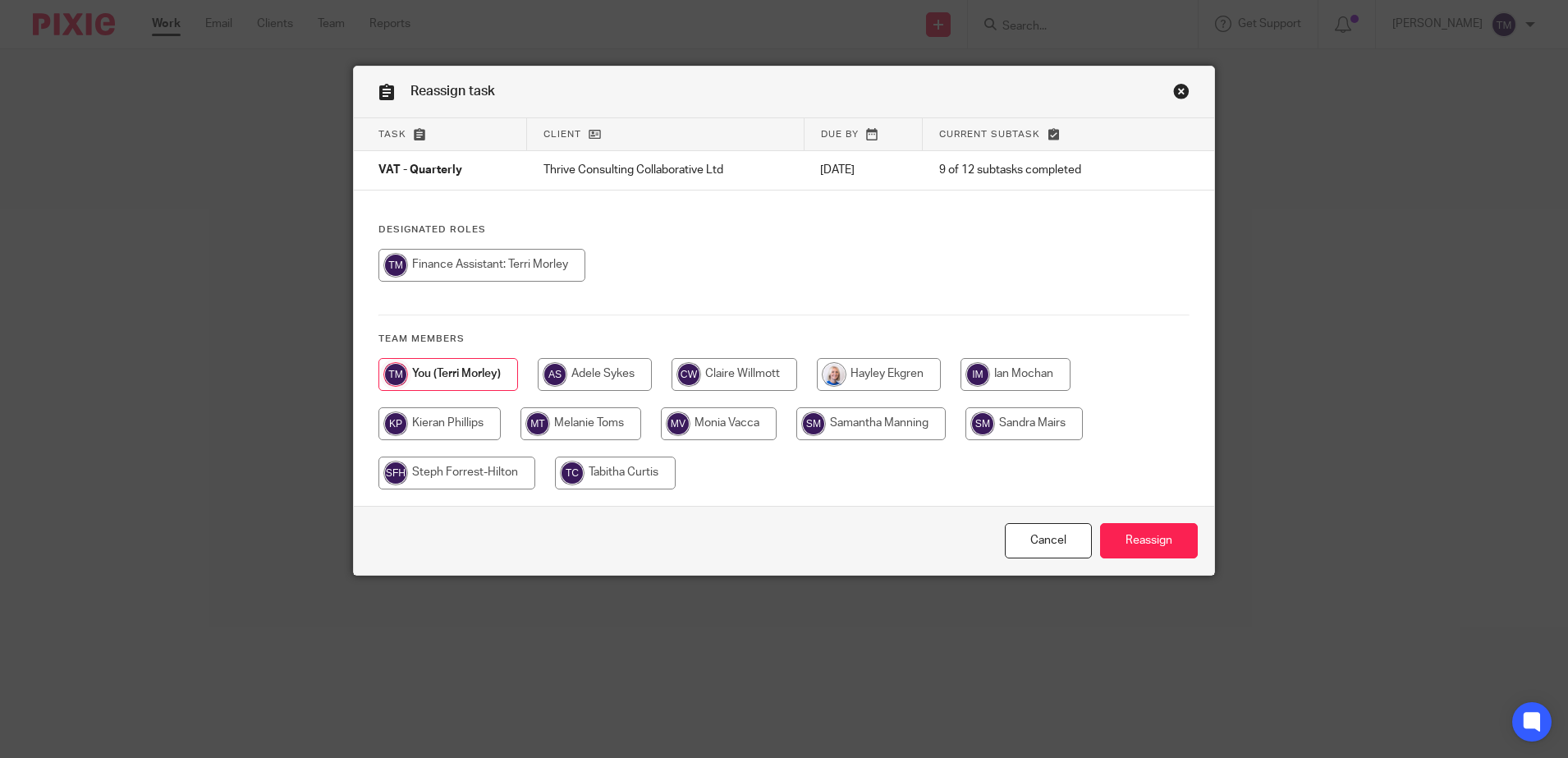
drag, startPoint x: 1022, startPoint y: 418, endPoint x: 1061, endPoint y: 447, distance: 48.6
click at [1023, 418] on input "radio" at bounding box center [1024, 423] width 117 height 33
radio input "true"
click at [1156, 542] on input "Reassign" at bounding box center [1150, 541] width 98 height 36
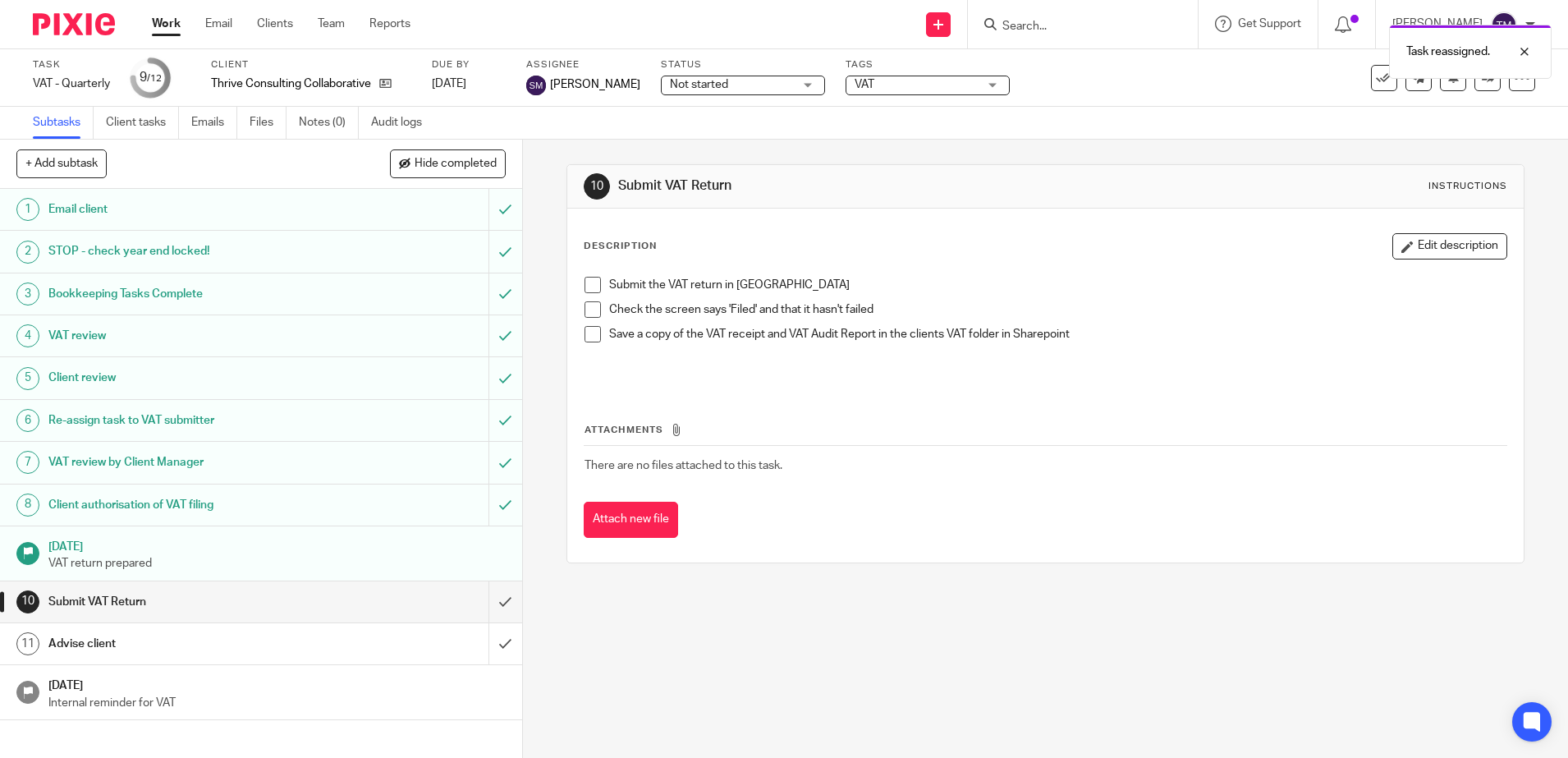
click at [161, 22] on link "Work" at bounding box center [166, 23] width 29 height 16
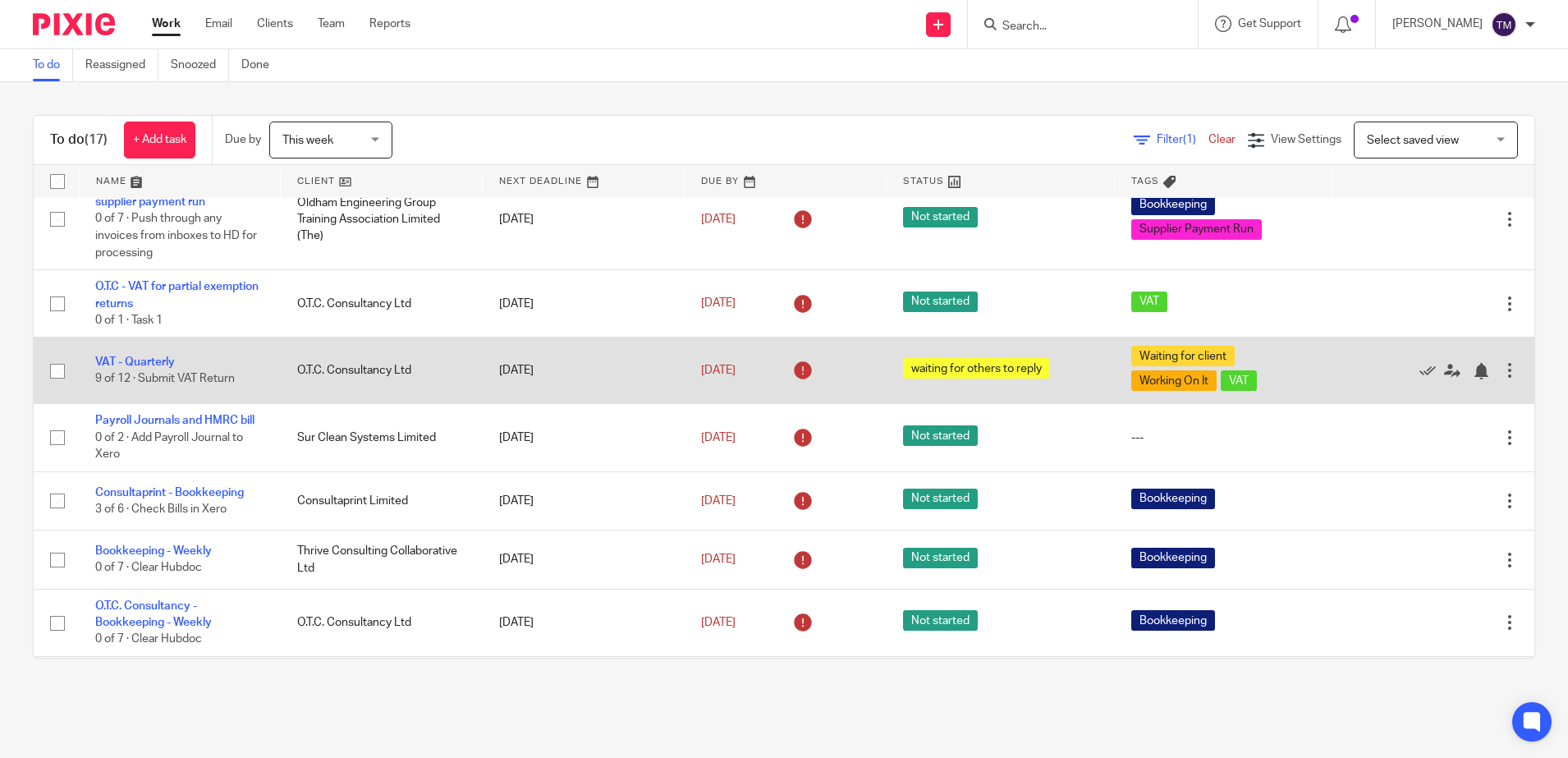
scroll to position [308, 0]
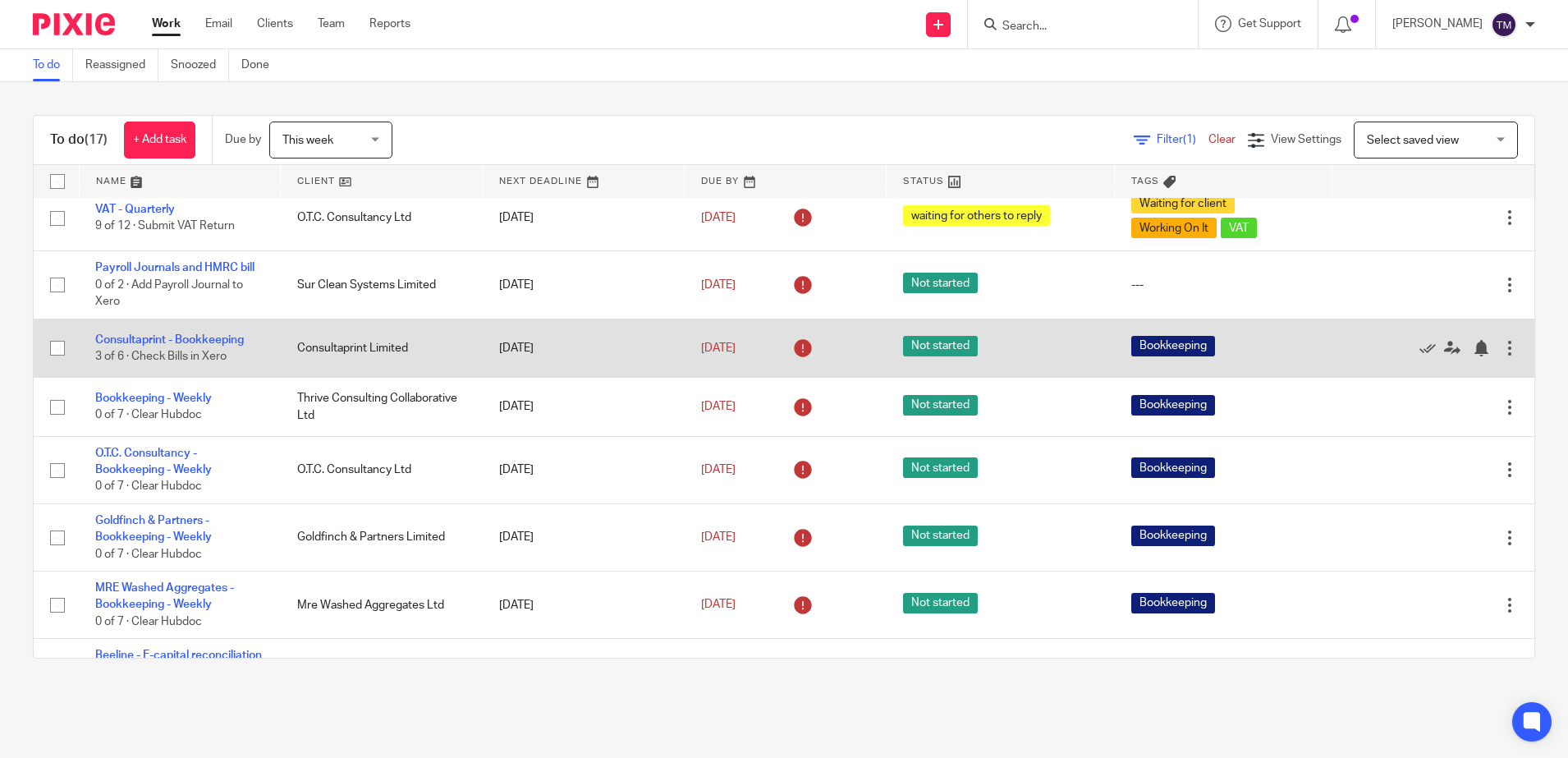
click at [146, 333] on td "Consultaprint - Bookkeeping 3 of 6 · Check Bills in Xero" at bounding box center [180, 347] width 202 height 59
click at [139, 338] on link "Consultaprint - Bookkeeping" at bounding box center [169, 340] width 148 height 12
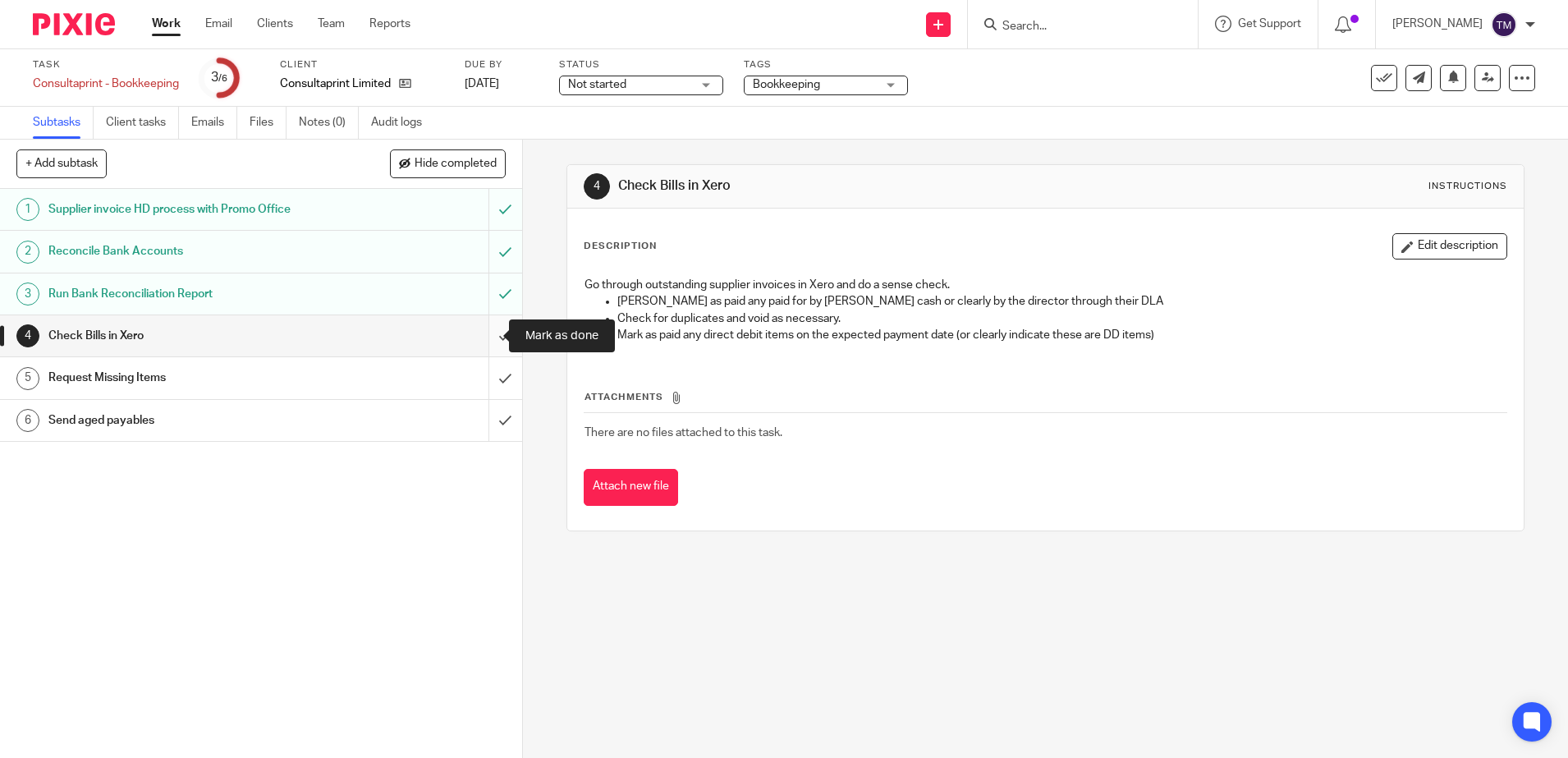
click at [493, 333] on input "submit" at bounding box center [261, 336] width 522 height 41
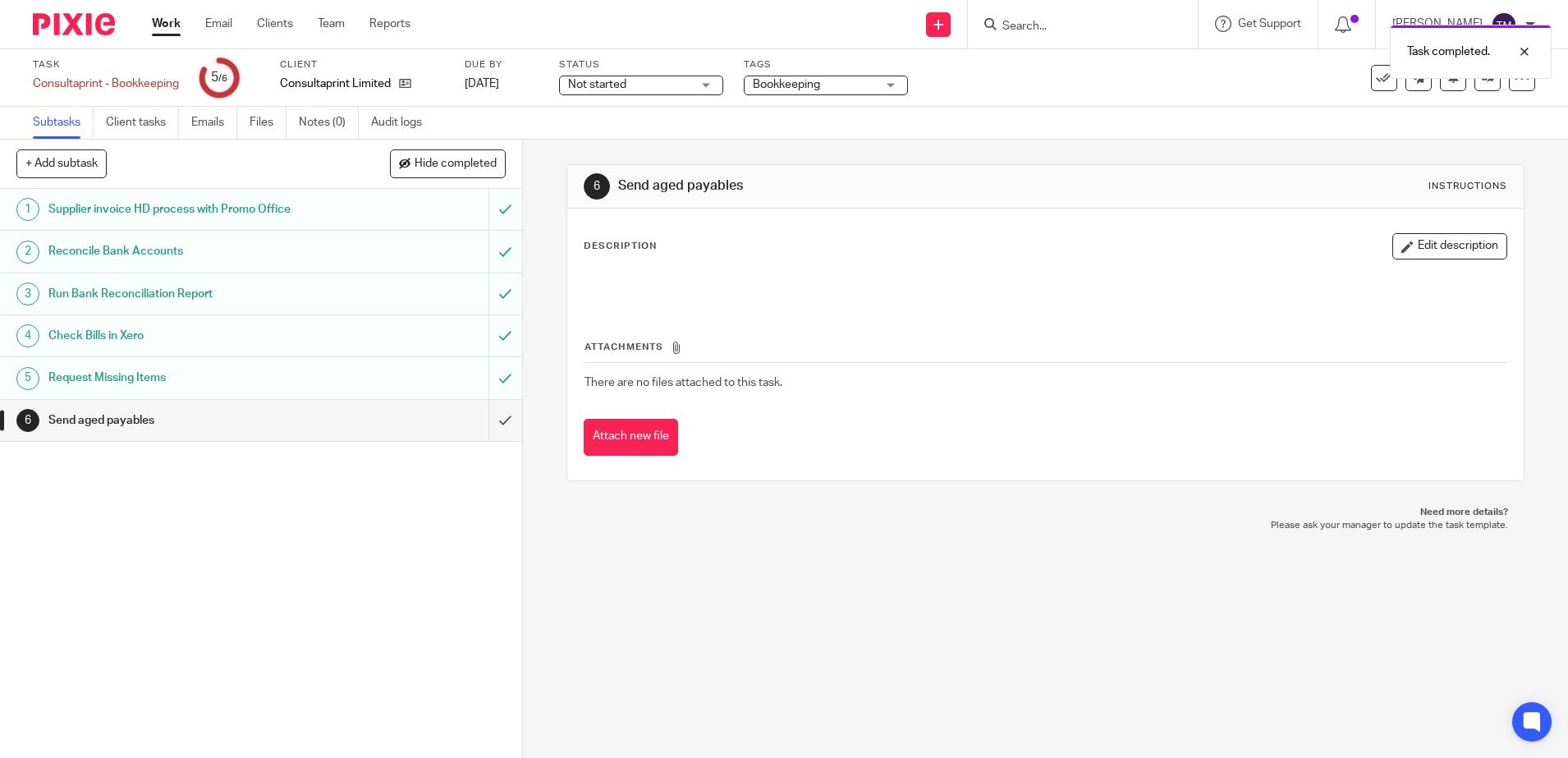
click at [485, 414] on input "submit" at bounding box center [261, 420] width 522 height 41
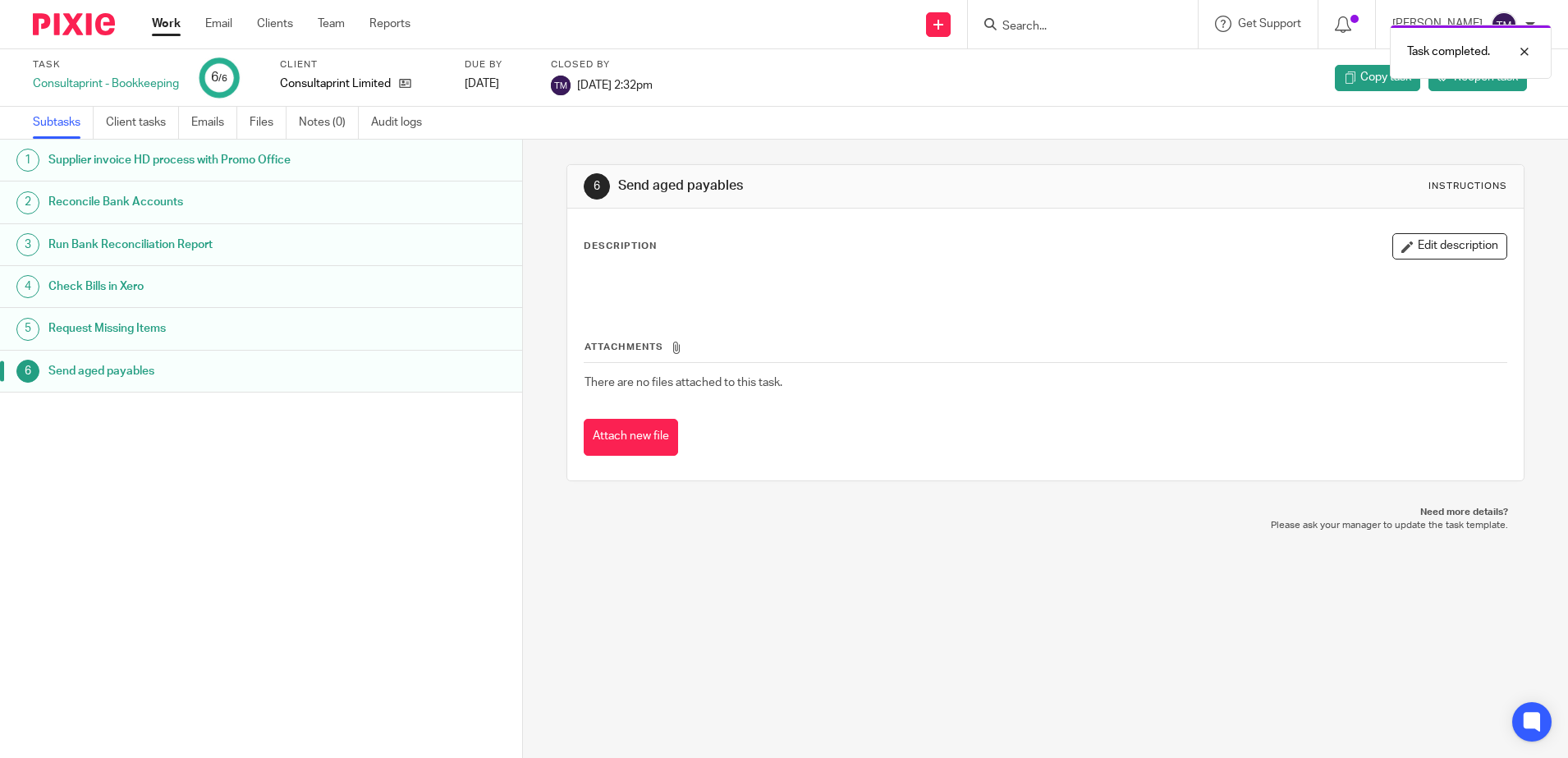
click at [171, 19] on link "Work" at bounding box center [166, 23] width 29 height 16
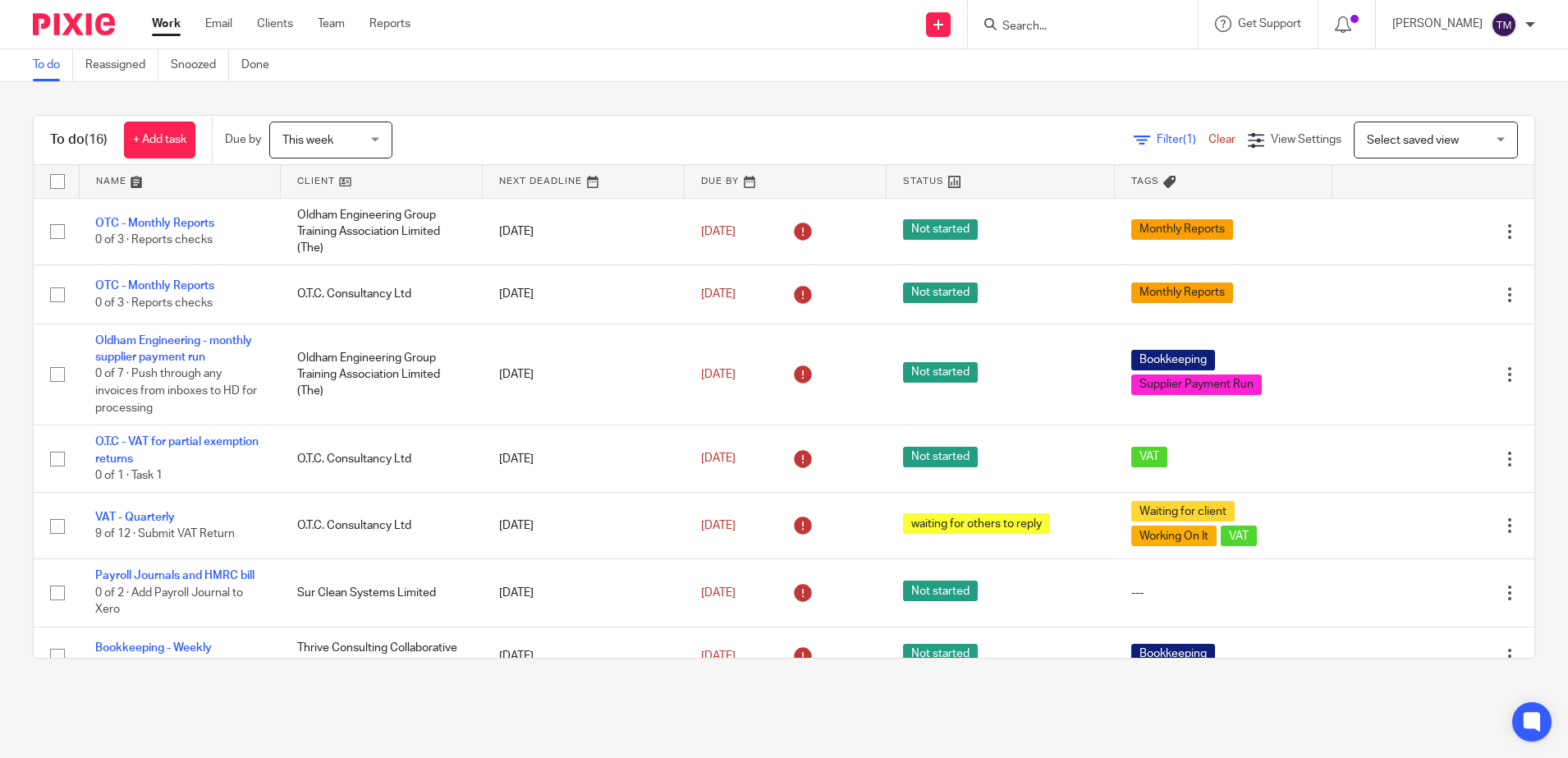
click at [334, 186] on link at bounding box center [381, 182] width 201 height 33
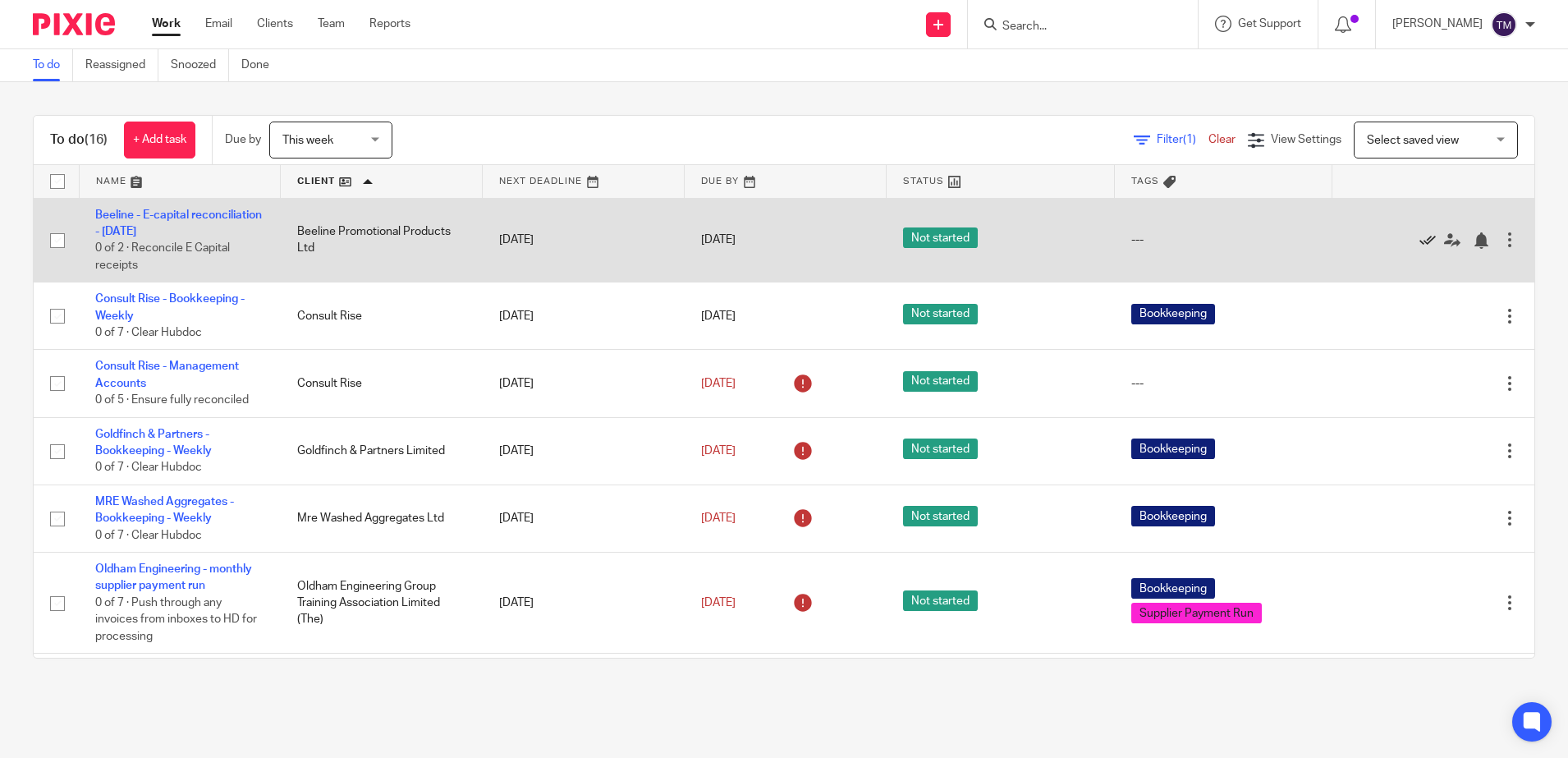
click at [1420, 238] on icon at bounding box center [1428, 240] width 16 height 16
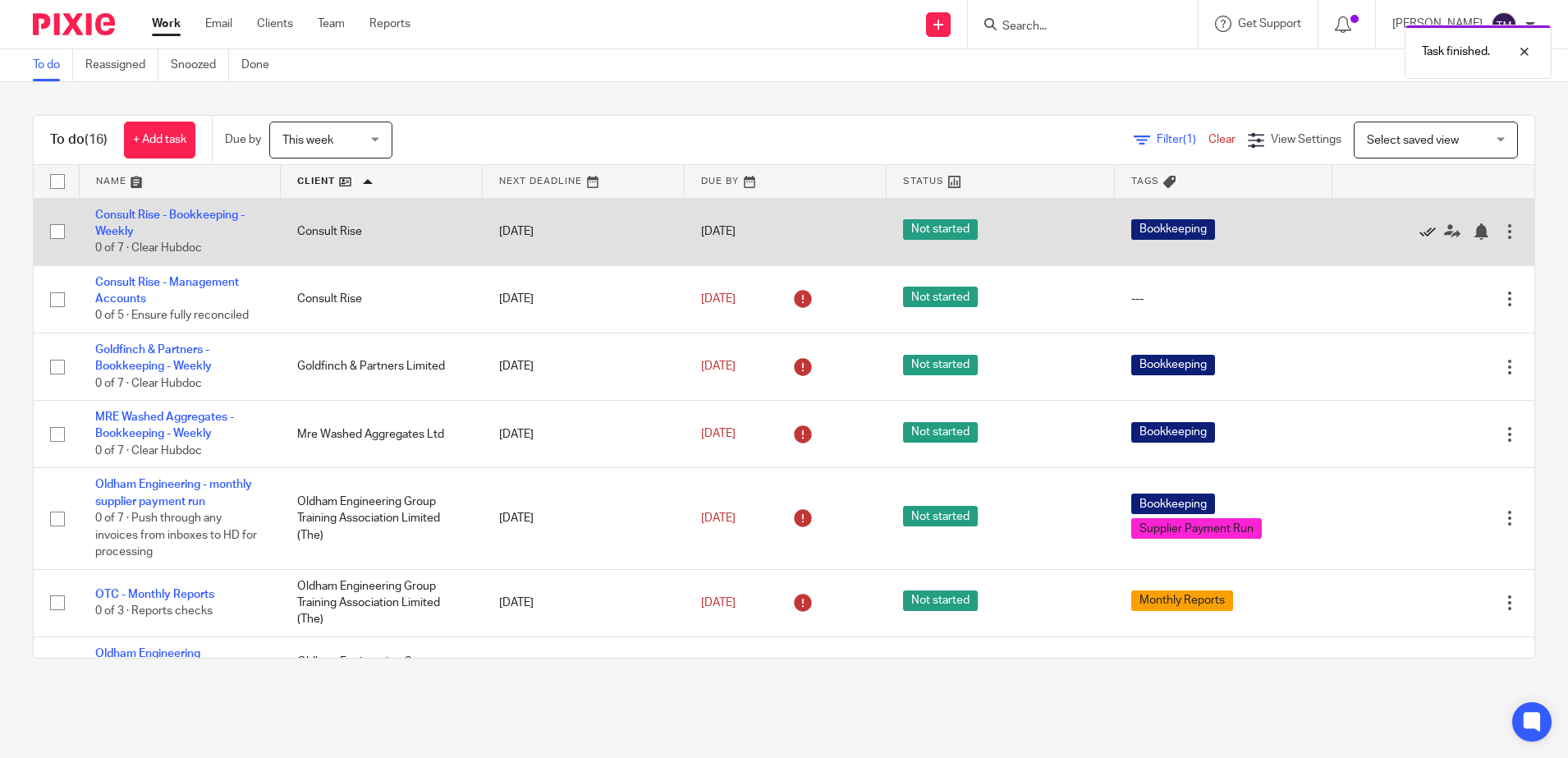
click at [1420, 231] on icon at bounding box center [1428, 231] width 16 height 16
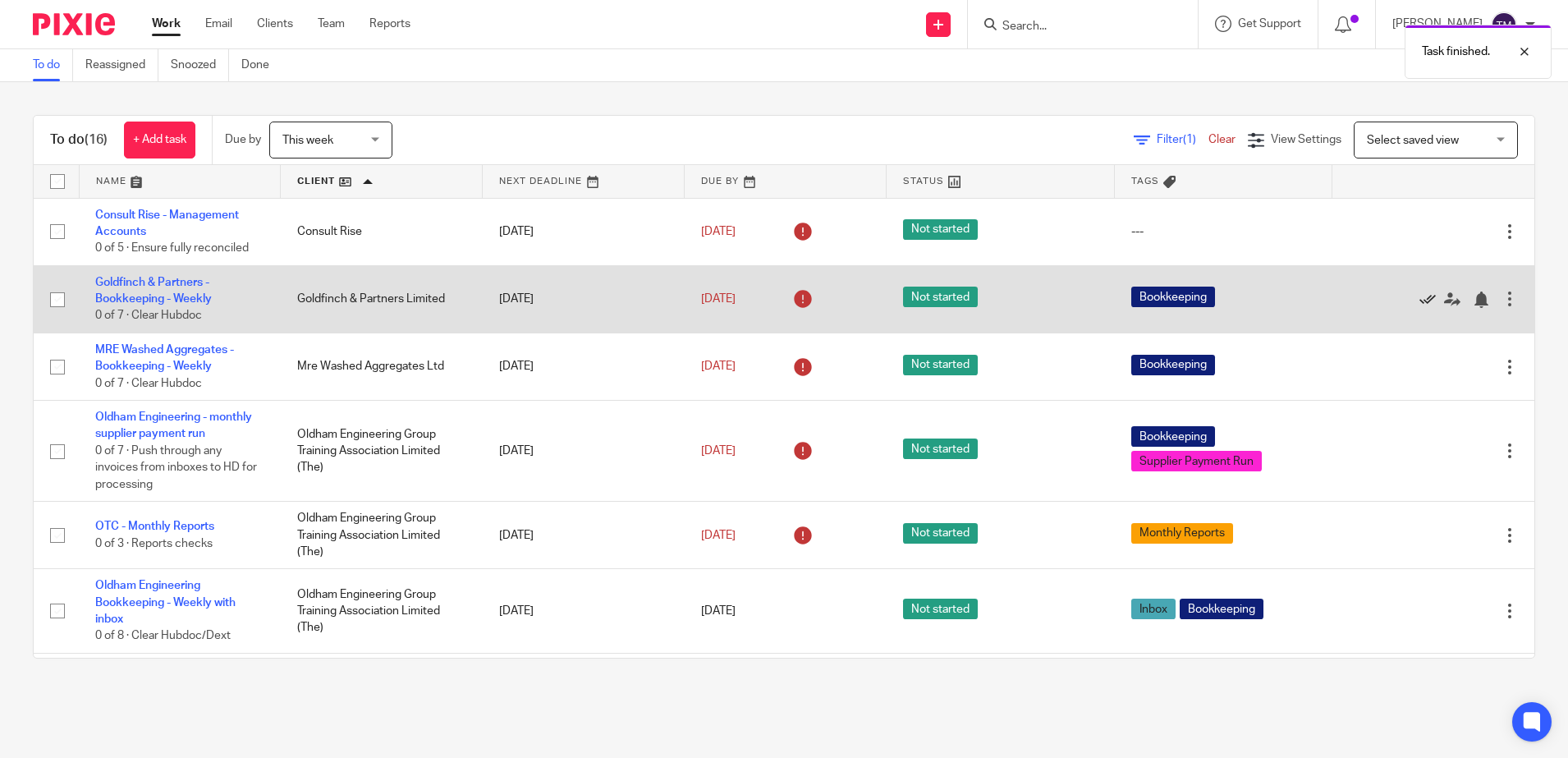
click at [1420, 296] on icon at bounding box center [1428, 299] width 16 height 16
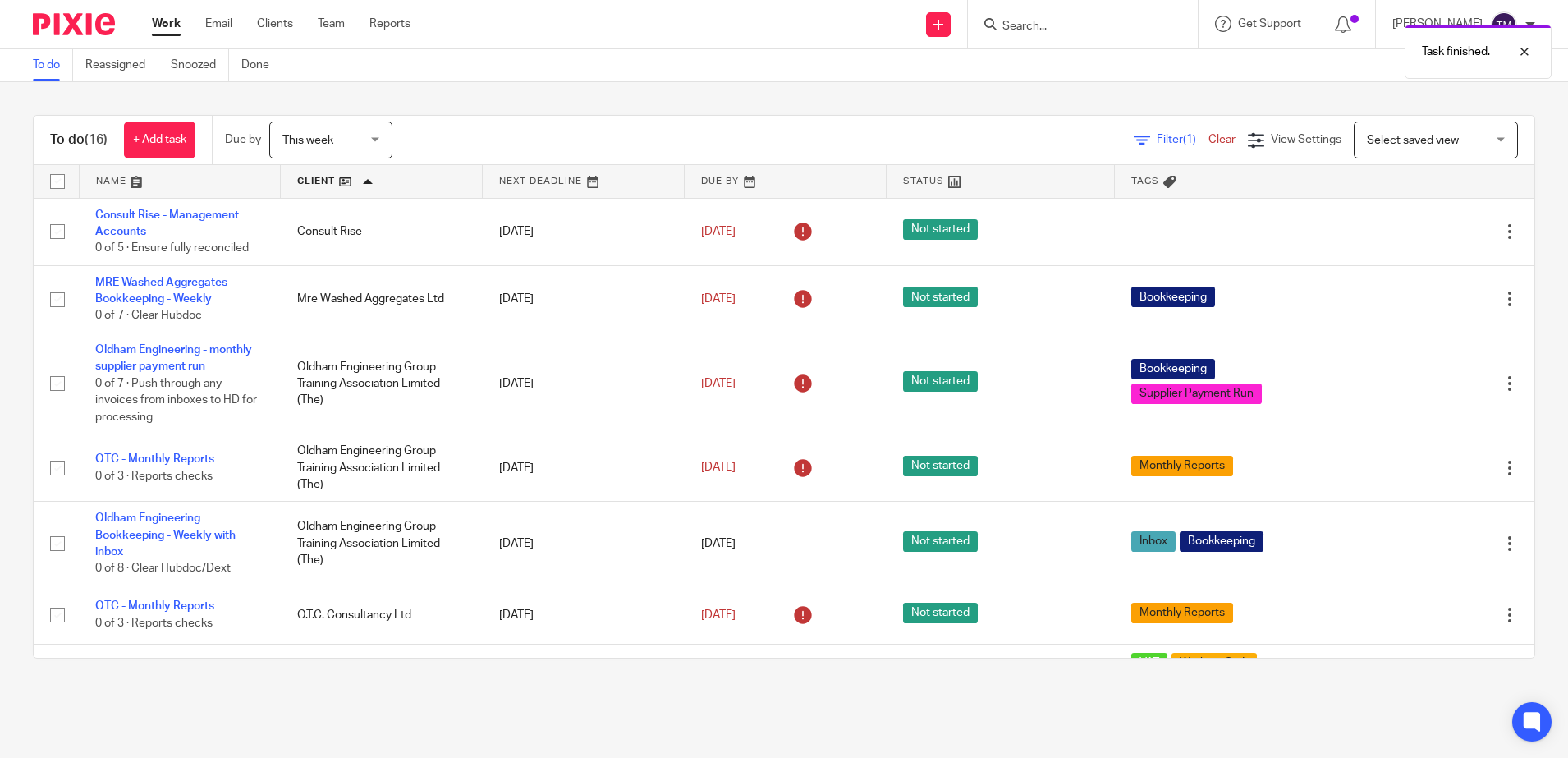
click at [1420, 296] on icon at bounding box center [1428, 299] width 16 height 16
